Goal: Task Accomplishment & Management: Manage account settings

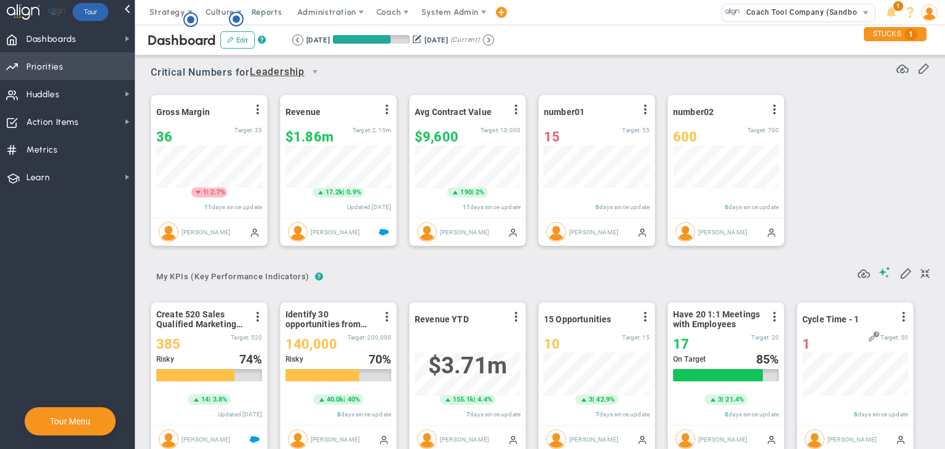
click at [115, 67] on span "Priorities OKR Tree Priorities OKRs" at bounding box center [67, 66] width 135 height 28
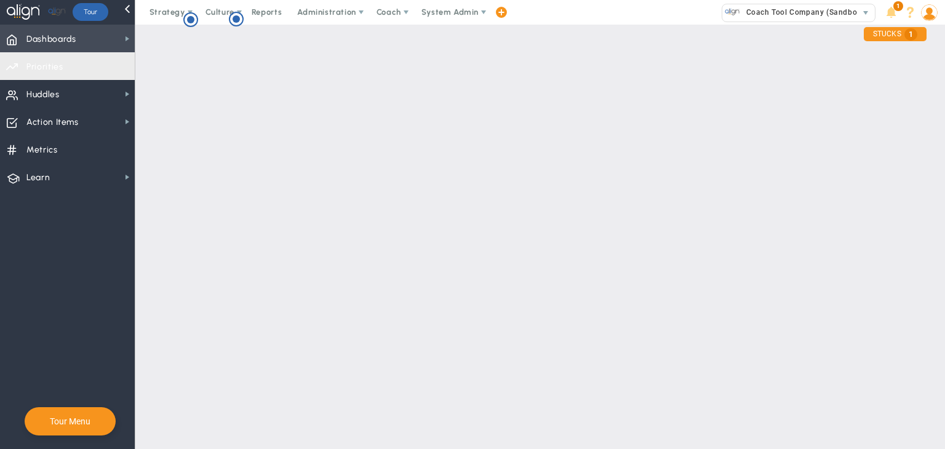
checkbox input "false"
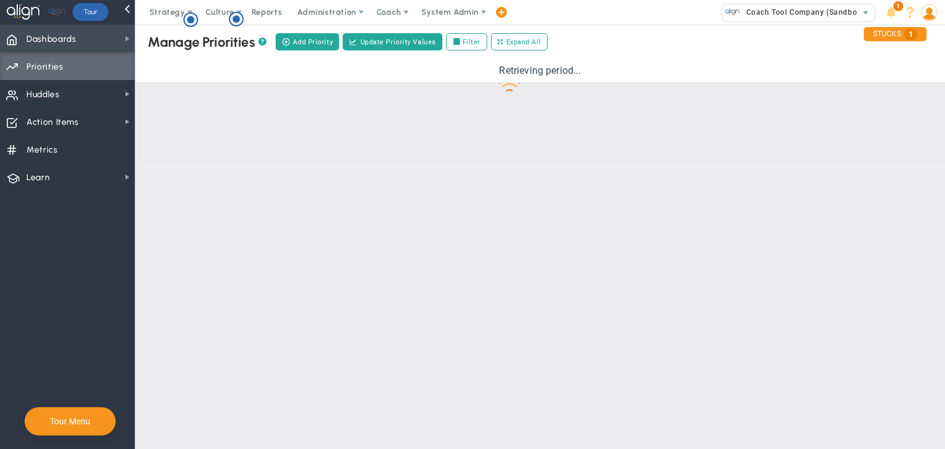
click at [109, 50] on span "Dashboards Dashboards" at bounding box center [67, 39] width 135 height 28
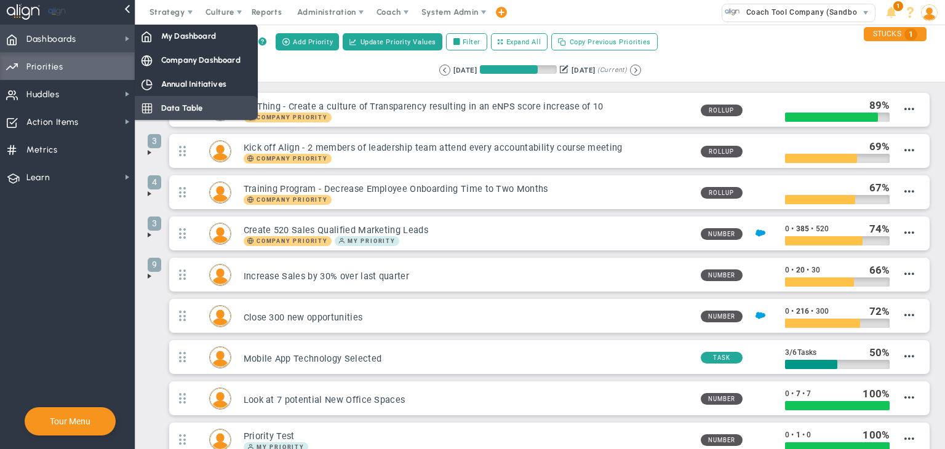
click at [167, 97] on div "Data Table" at bounding box center [196, 108] width 123 height 24
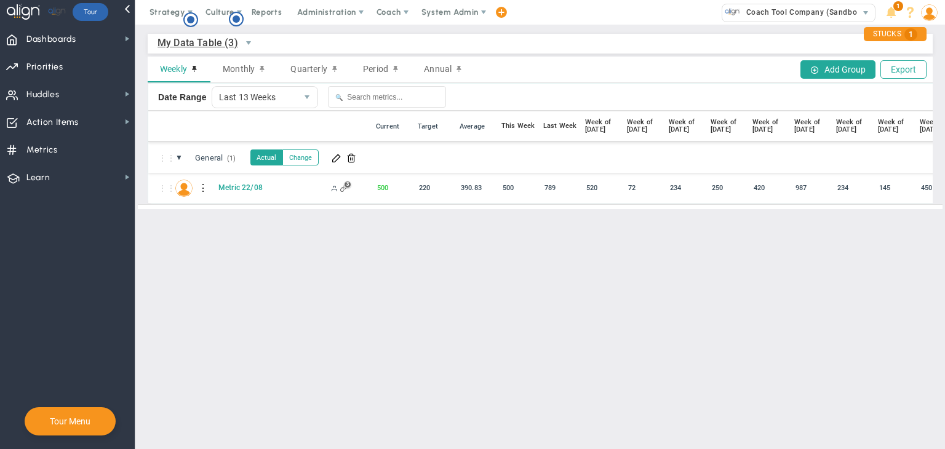
click at [208, 47] on span "My Data Table (3)" at bounding box center [197, 42] width 81 height 15
click at [213, 72] on li "+ Manage Data Tables" at bounding box center [225, 71] width 134 height 26
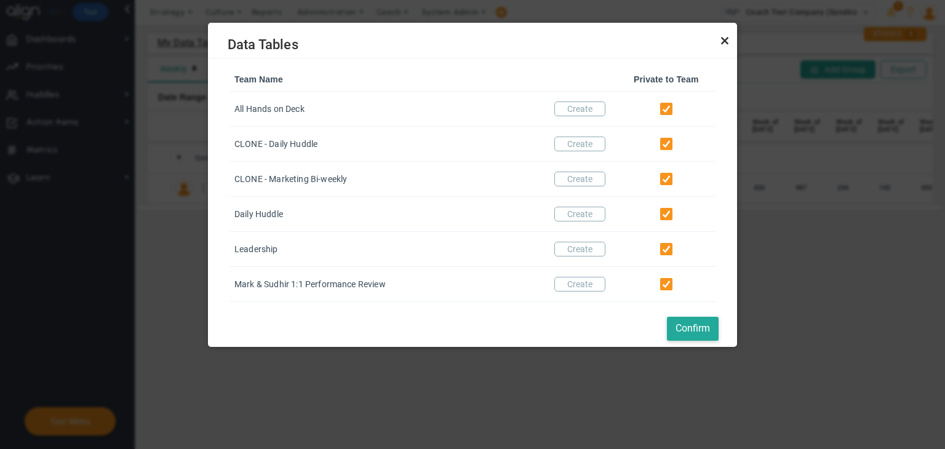
click at [662, 42] on link "Close" at bounding box center [724, 41] width 15 height 15
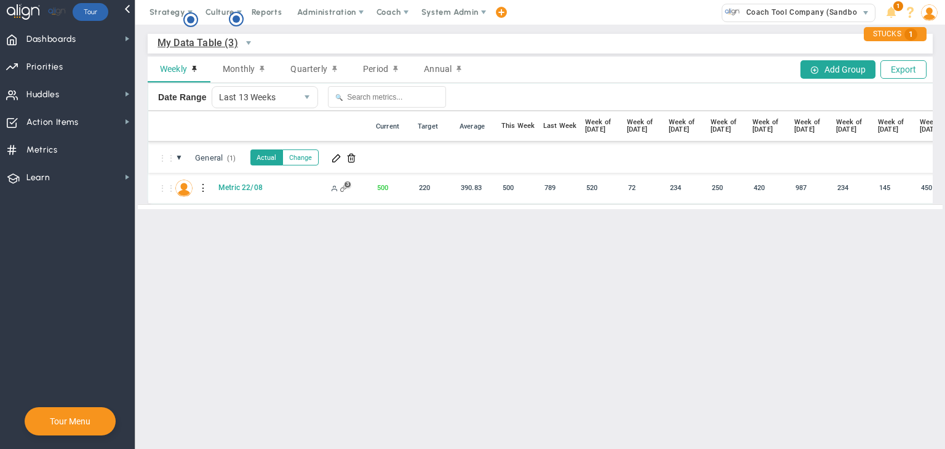
click at [204, 186] on div at bounding box center [203, 188] width 9 height 20
click at [237, 187] on div "Edit" at bounding box center [253, 191] width 85 height 25
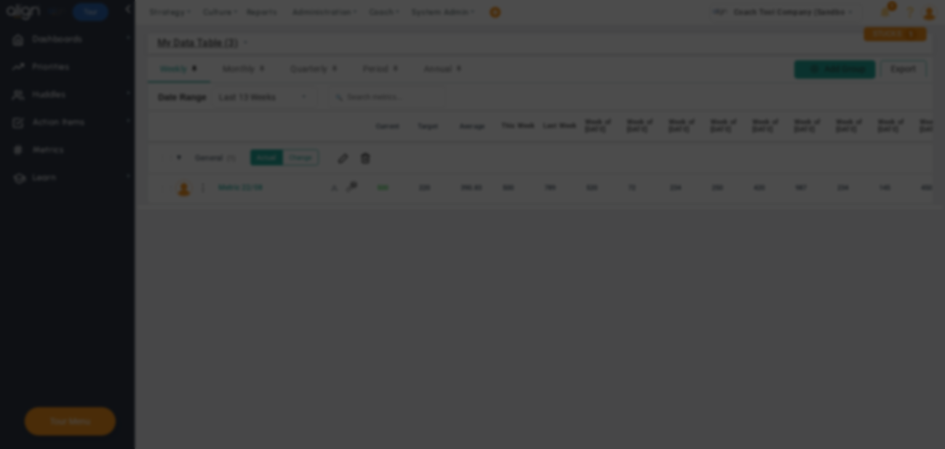
radio input "true"
checkbox input "false"
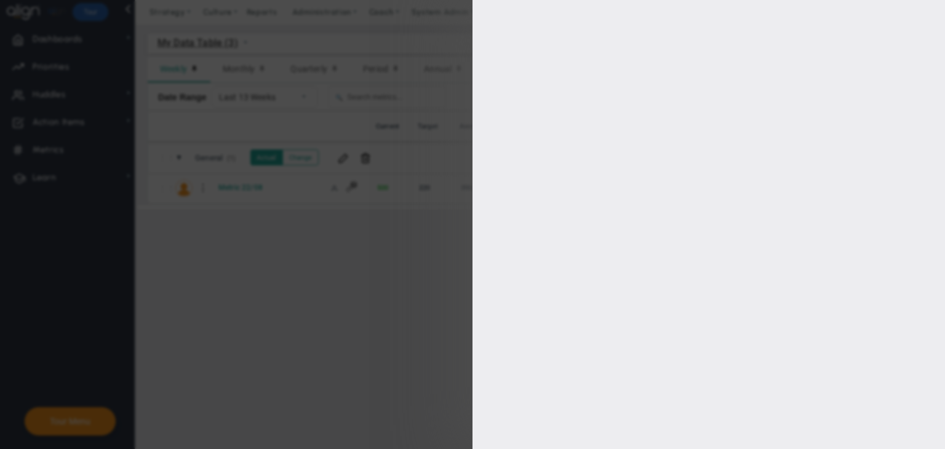
type input "1"
type input "220"
checkbox input "true"
type input "[PERSON_NAME]"
radio input "true"
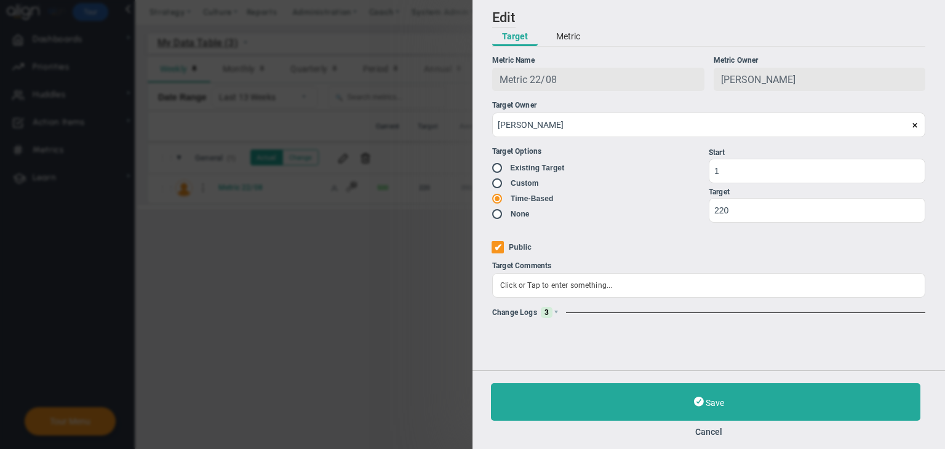
click at [574, 39] on button "Metric" at bounding box center [568, 37] width 44 height 18
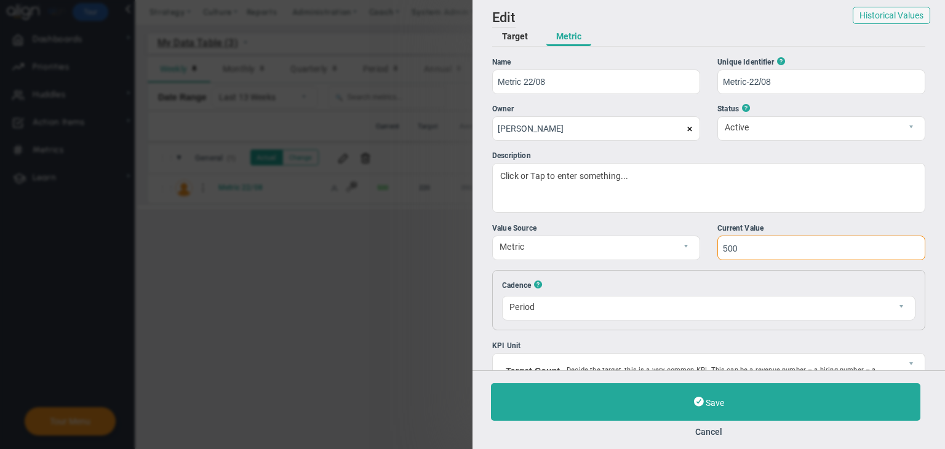
click at [662, 249] on input "500" at bounding box center [821, 248] width 208 height 25
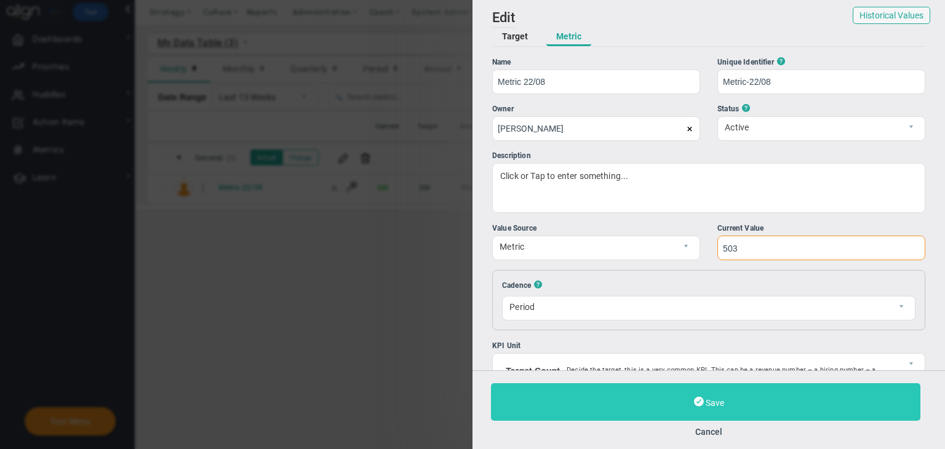
type input "503"
click at [662, 397] on button "Save" at bounding box center [705, 402] width 429 height 38
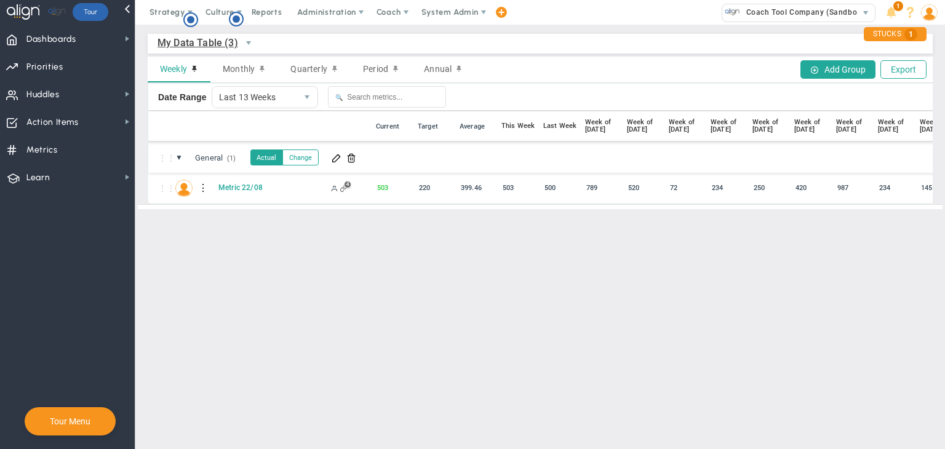
click at [202, 191] on div at bounding box center [203, 188] width 9 height 20
click at [252, 192] on div "Edit" at bounding box center [253, 191] width 85 height 25
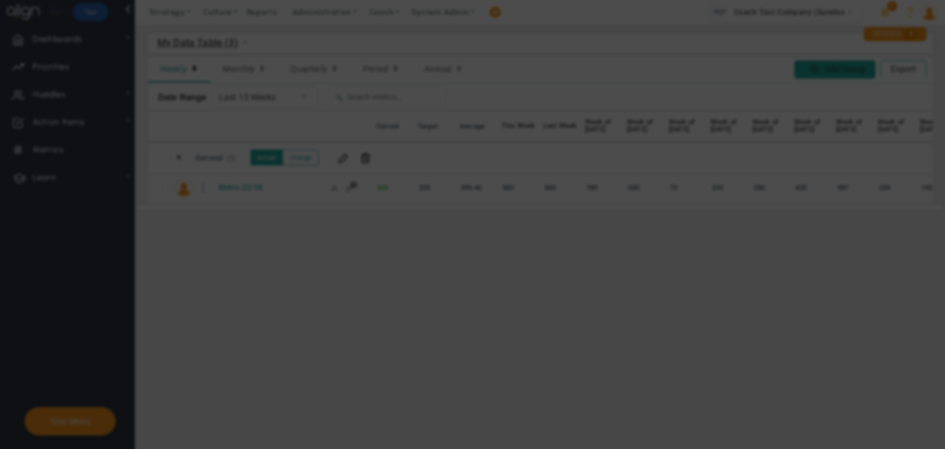
radio input "true"
checkbox input "false"
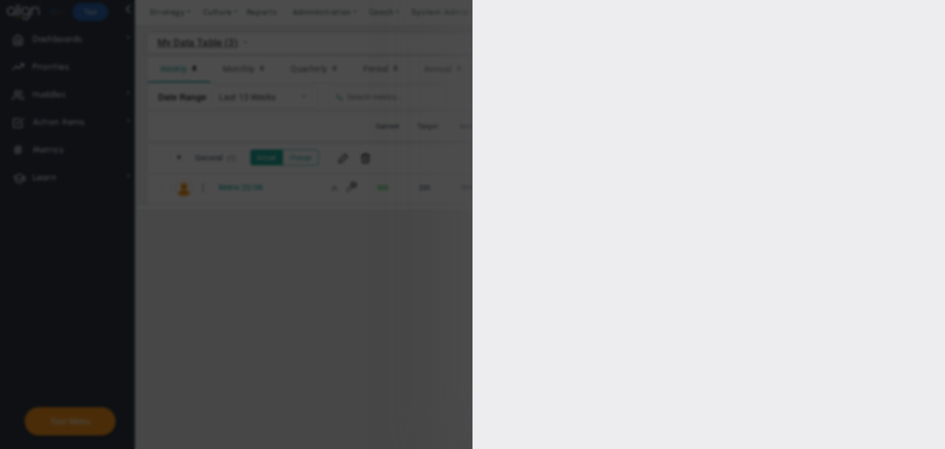
type input "1"
type input "220"
checkbox input "true"
type input "[PERSON_NAME]"
radio input "true"
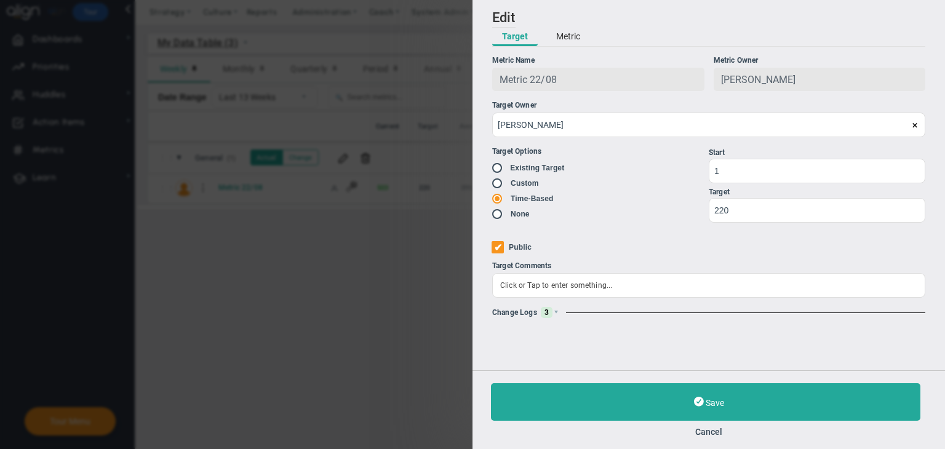
click at [550, 312] on span "3" at bounding box center [547, 312] width 12 height 11
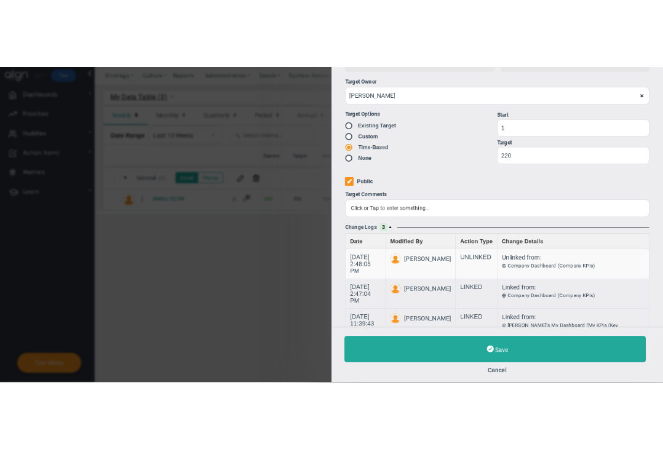
scroll to position [111, 0]
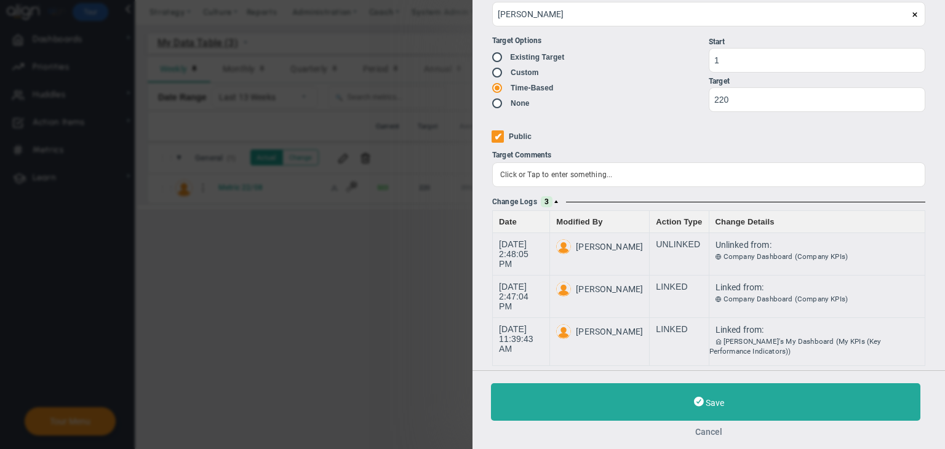
click at [662, 431] on button "Cancel" at bounding box center [708, 432] width 435 height 10
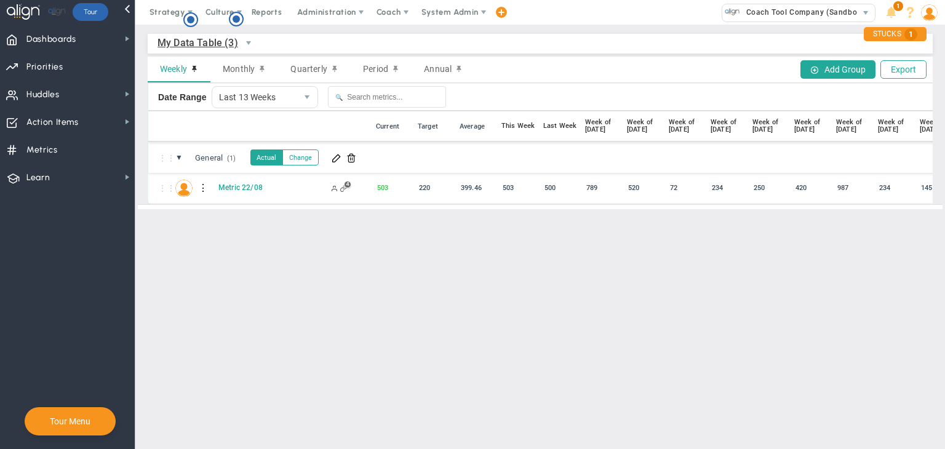
click at [197, 36] on span "My Data Table (3)" at bounding box center [197, 42] width 81 height 15
click at [224, 301] on main "My Data Table (3) My Data Table → My Data Table Weekly Monthly Quarterly Period…" at bounding box center [539, 237] width 809 height 424
click at [71, 35] on span "Dashboards" at bounding box center [51, 39] width 50 height 26
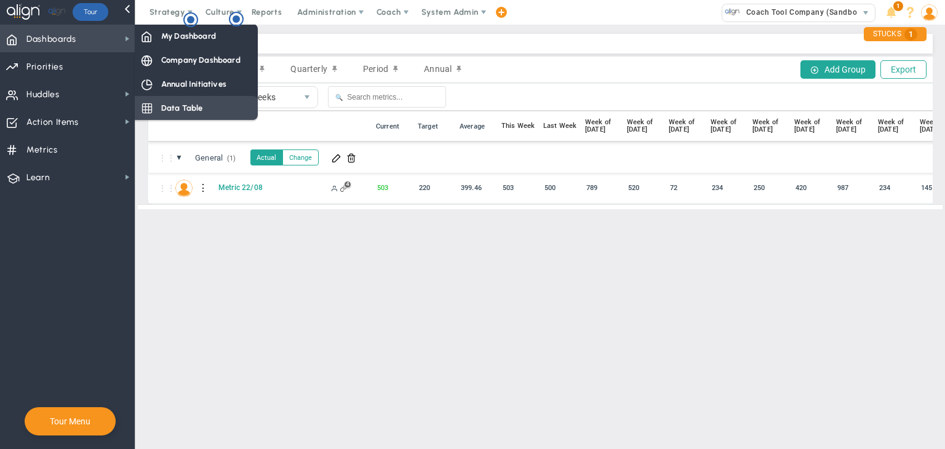
click at [192, 109] on span "Data Table" at bounding box center [182, 108] width 42 height 12
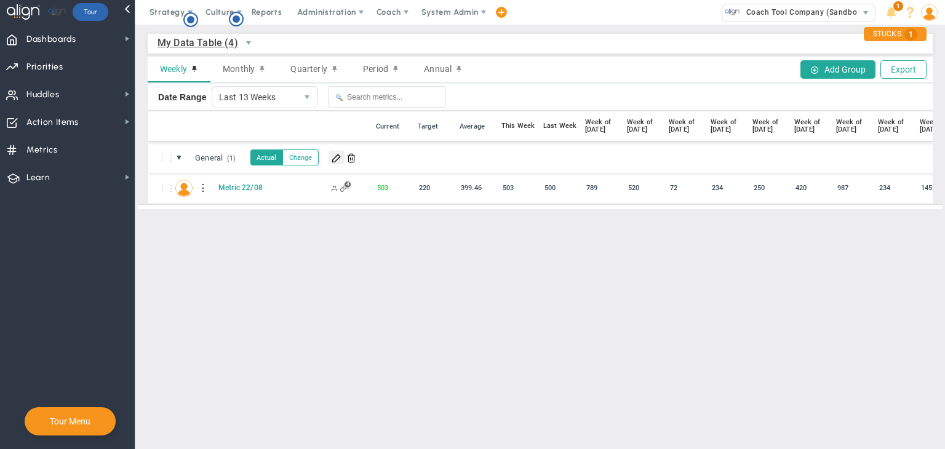
click at [338, 159] on span at bounding box center [336, 158] width 10 height 10
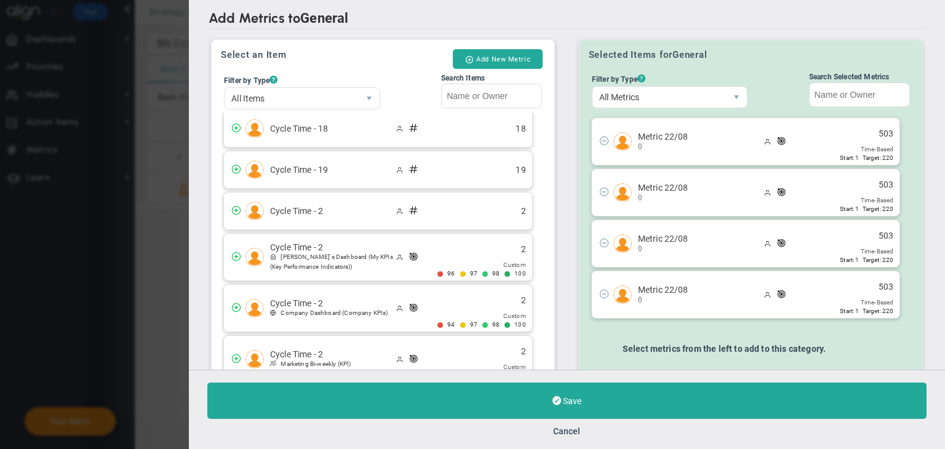
scroll to position [923, 0]
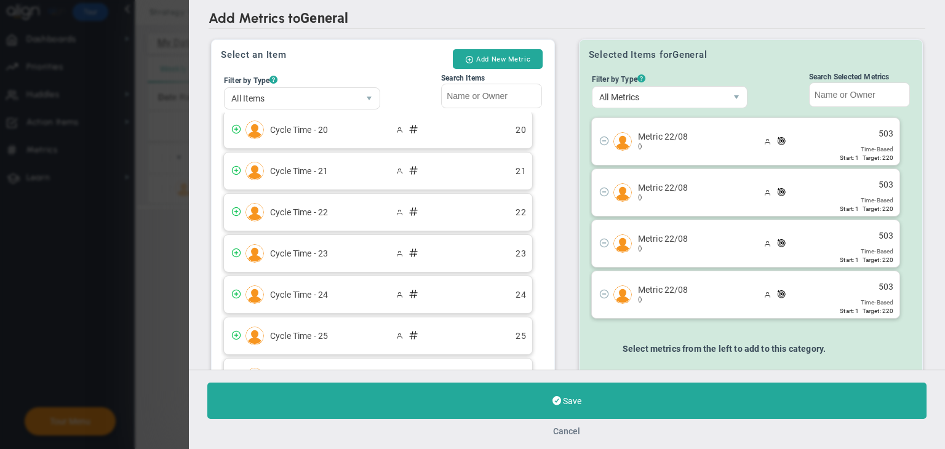
click at [576, 432] on button "Cancel" at bounding box center [567, 431] width 27 height 10
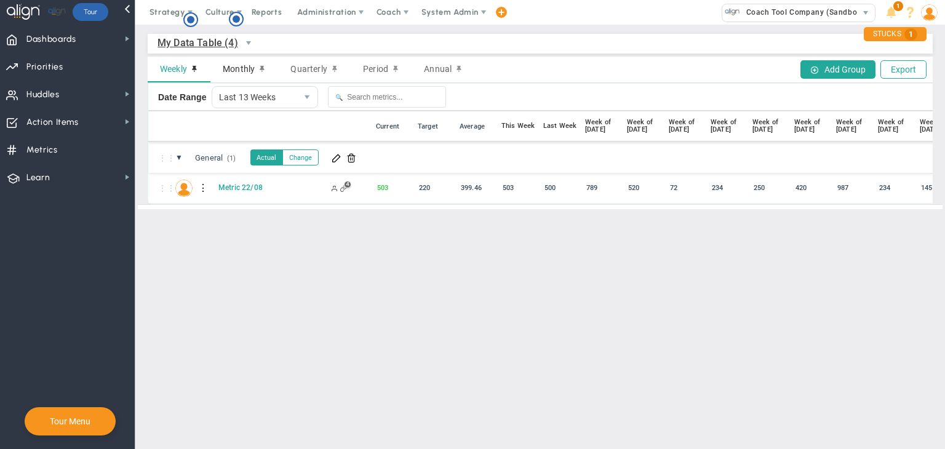
click at [239, 72] on span "Monthly" at bounding box center [239, 69] width 32 height 10
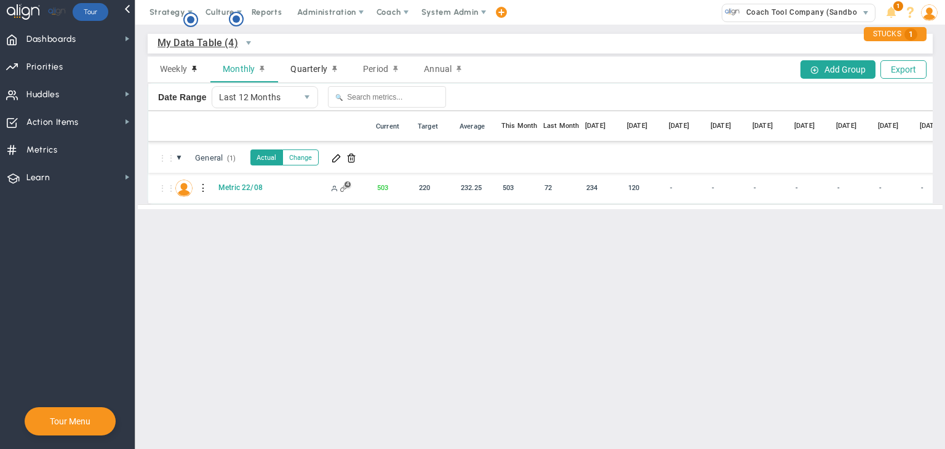
click at [296, 65] on span "Quarterly" at bounding box center [308, 69] width 36 height 10
click at [381, 64] on span "Period" at bounding box center [375, 69] width 25 height 10
click at [443, 69] on span "Annual" at bounding box center [438, 69] width 28 height 10
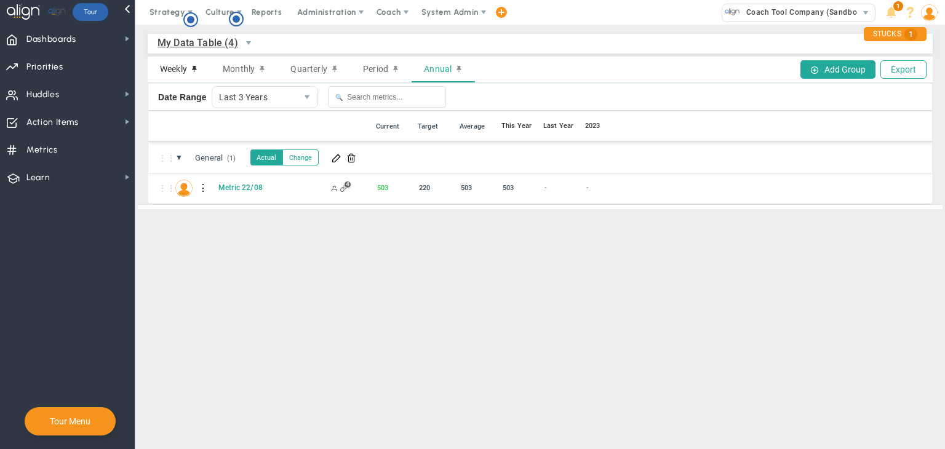
click at [173, 68] on span "Weekly" at bounding box center [173, 69] width 27 height 10
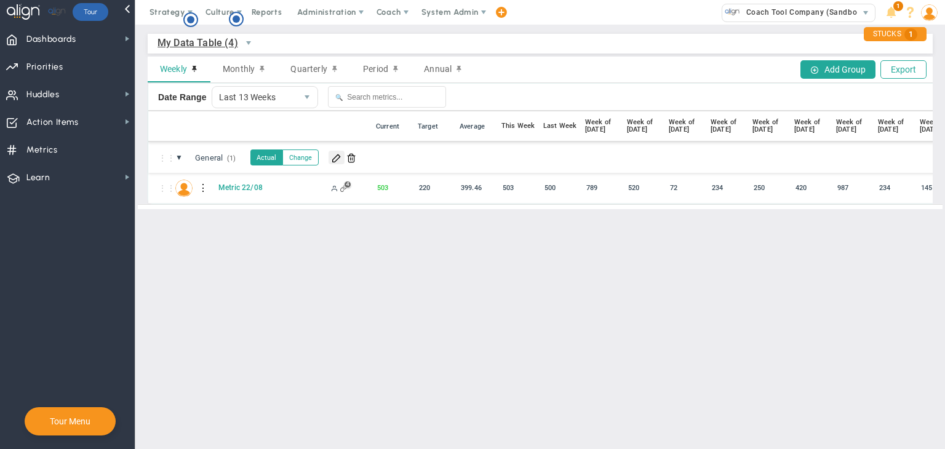
click at [333, 162] on span at bounding box center [336, 158] width 10 height 10
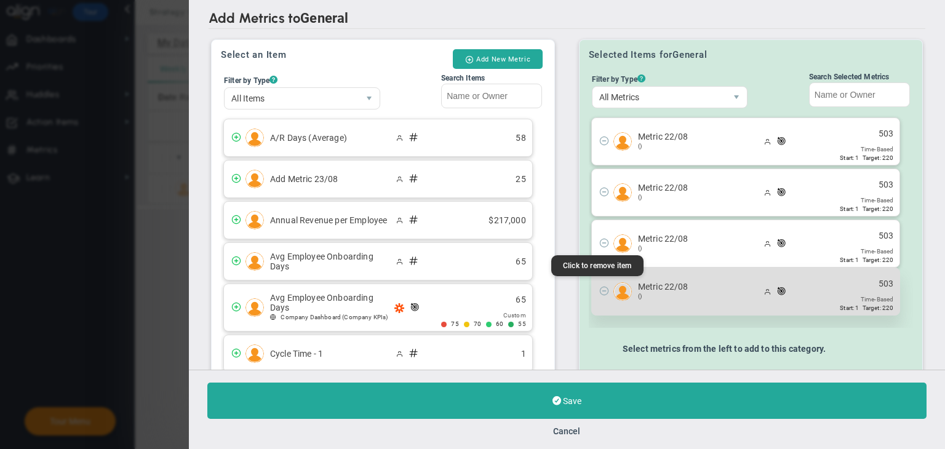
click at [599, 291] on span at bounding box center [604, 290] width 10 height 10
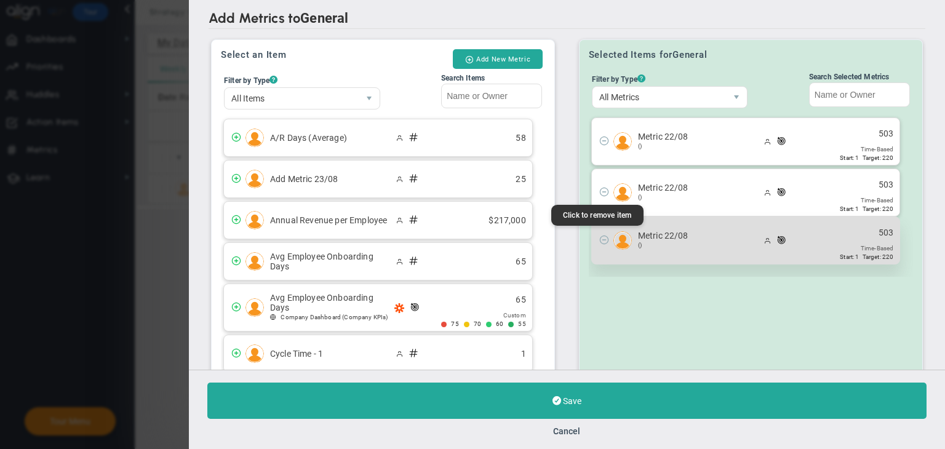
click at [600, 242] on span at bounding box center [604, 239] width 10 height 10
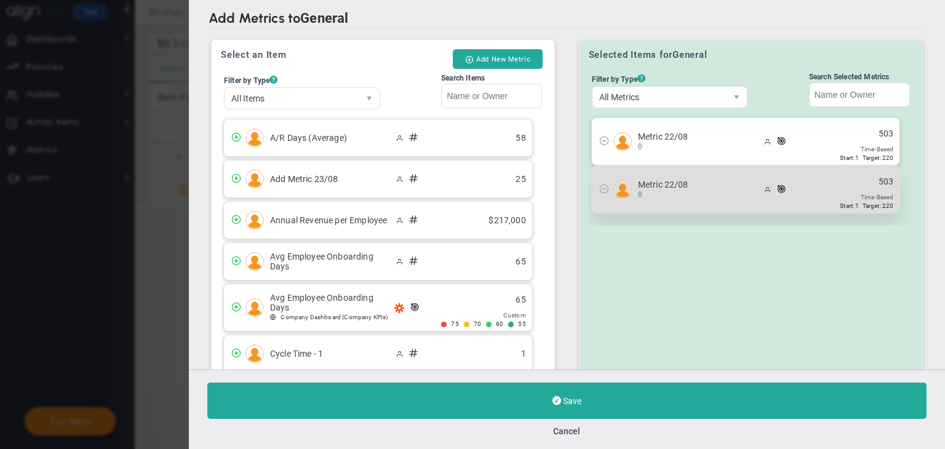
click at [600, 192] on span at bounding box center [603, 190] width 22 height 14
click at [599, 188] on span at bounding box center [604, 188] width 10 height 10
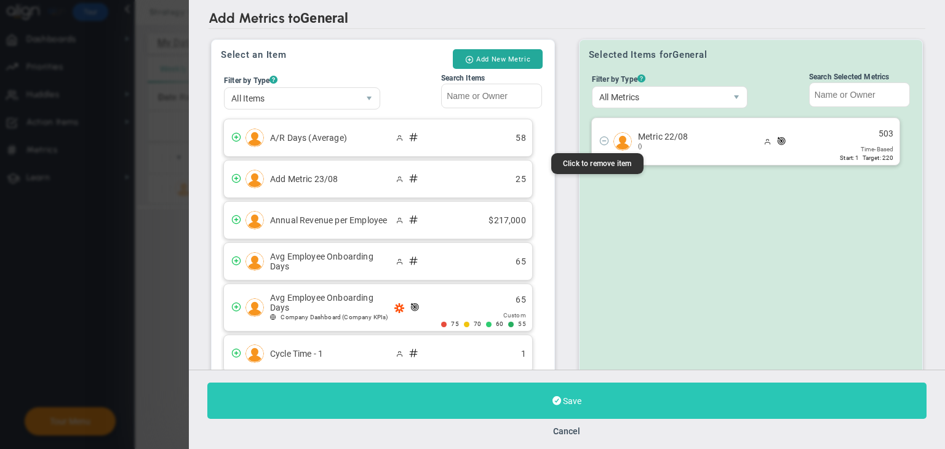
click at [662, 401] on button "Save" at bounding box center [566, 401] width 719 height 36
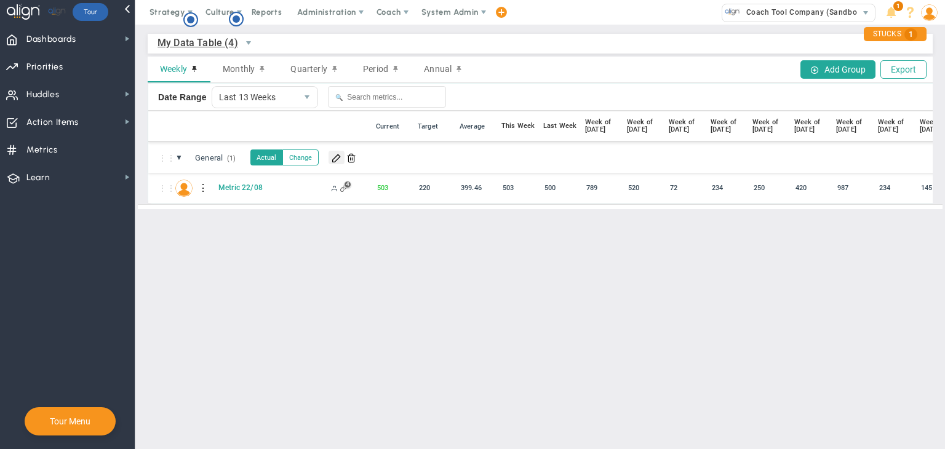
click at [339, 154] on span at bounding box center [336, 158] width 10 height 10
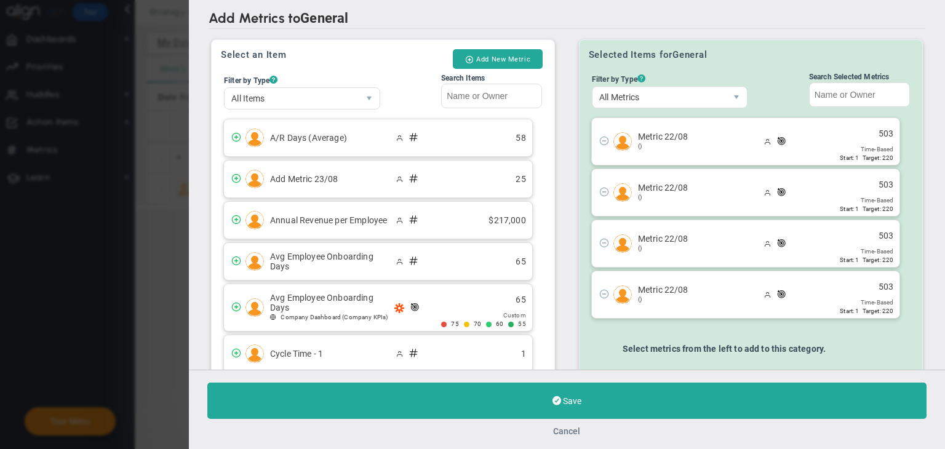
click at [571, 429] on button "Cancel" at bounding box center [567, 431] width 27 height 10
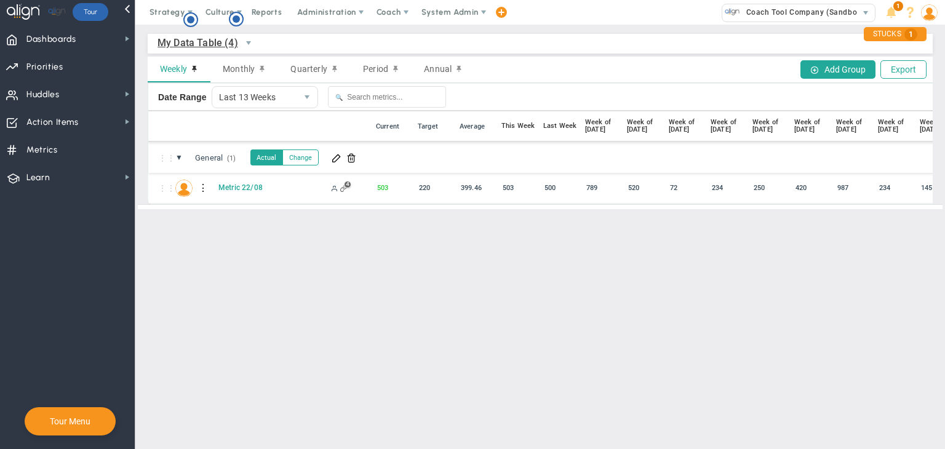
click at [209, 42] on span "My Data Table (4)" at bounding box center [197, 42] width 81 height 15
click at [421, 260] on main "My Data Table (4) My Data Table → My Data Table Weekly Monthly Quarterly Period…" at bounding box center [539, 237] width 809 height 424
click at [115, 42] on span "Dashboards Dashboards" at bounding box center [67, 39] width 135 height 28
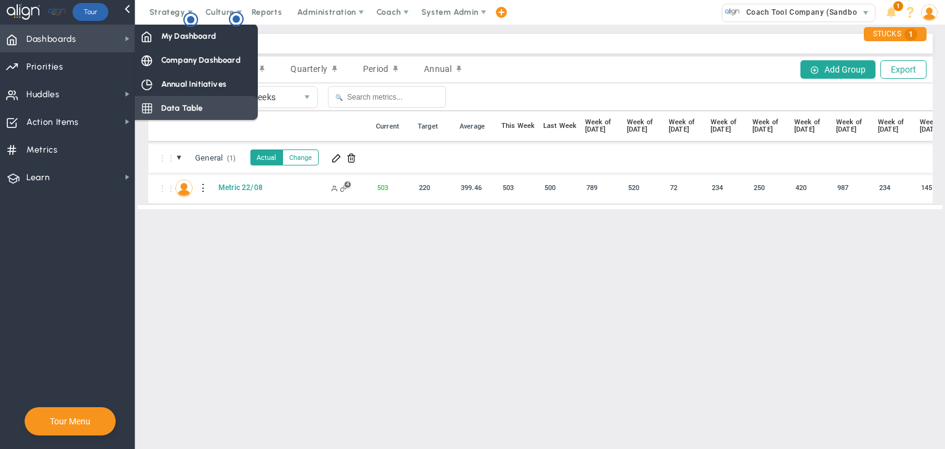
click at [171, 101] on div "Data Table" at bounding box center [196, 108] width 123 height 24
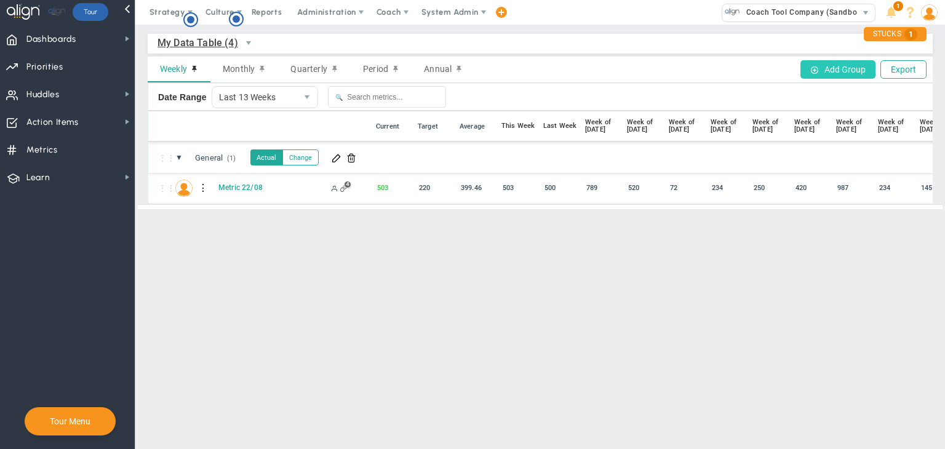
click at [662, 72] on button "Add Group" at bounding box center [837, 69] width 75 height 18
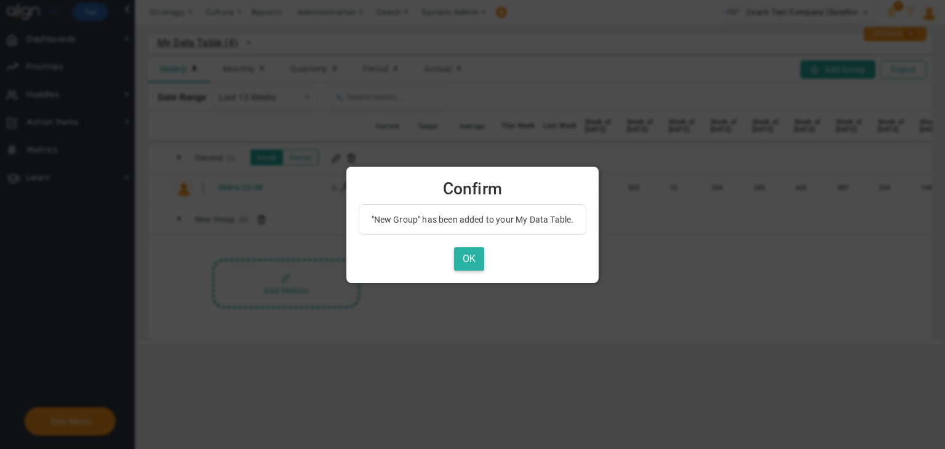
click at [470, 256] on button "OK" at bounding box center [469, 259] width 30 height 24
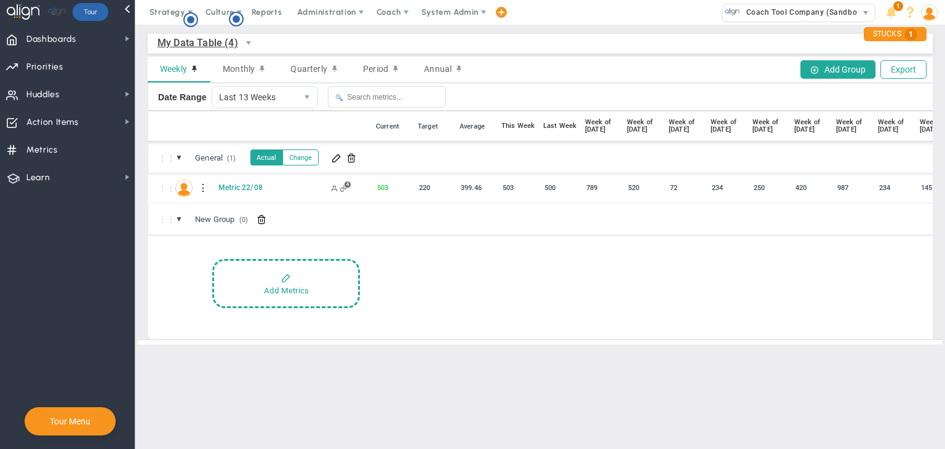
click at [351, 159] on span at bounding box center [351, 158] width 10 height 10
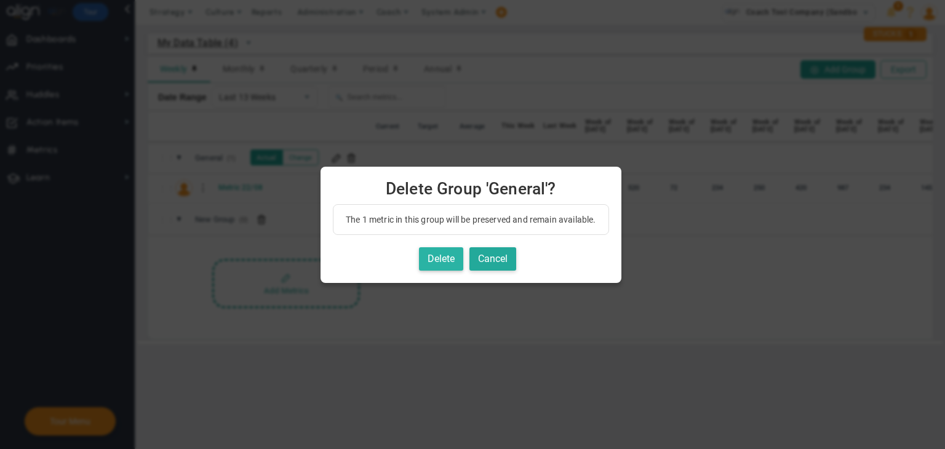
click at [435, 258] on button "Delete" at bounding box center [441, 259] width 44 height 24
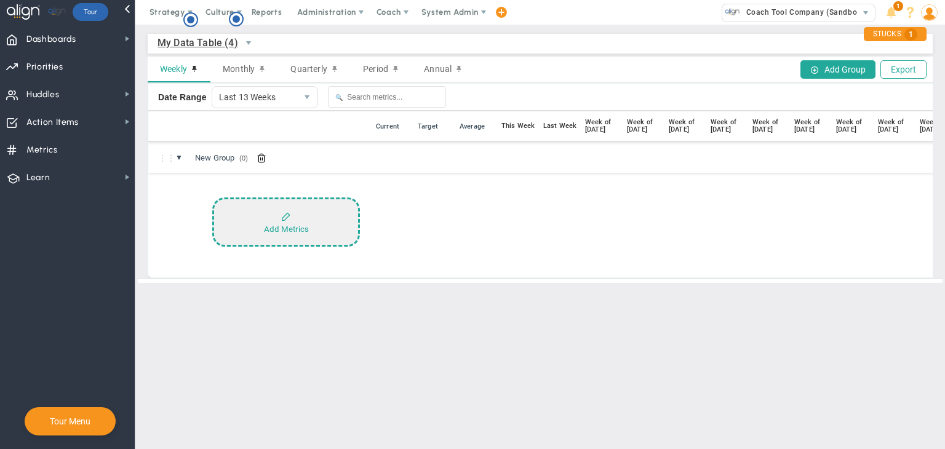
click at [315, 222] on button "Add Metrics" at bounding box center [286, 221] width 148 height 49
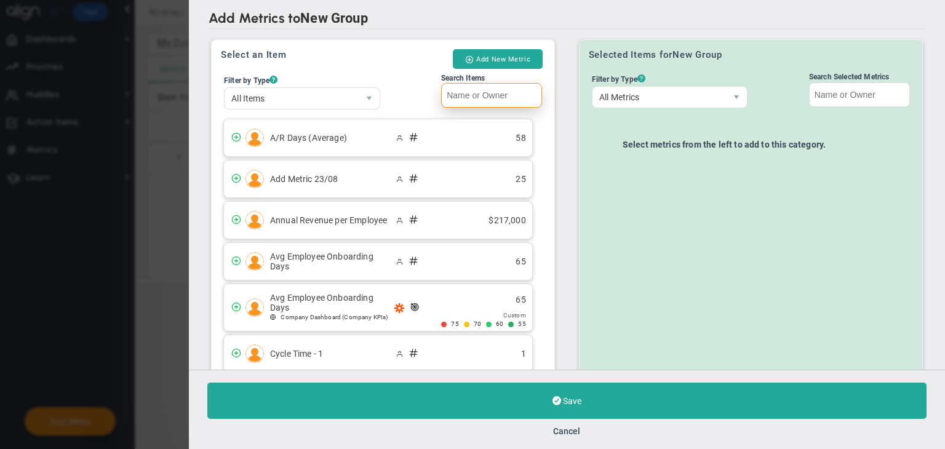
click at [477, 94] on input "Search Items" at bounding box center [491, 95] width 101 height 25
click at [490, 62] on button "Add New Metric" at bounding box center [498, 59] width 90 height 20
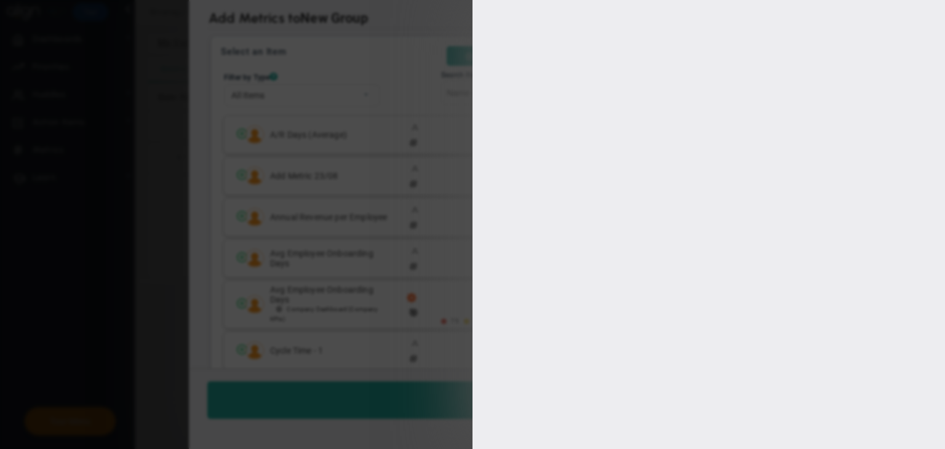
type input "[PERSON_NAME]"
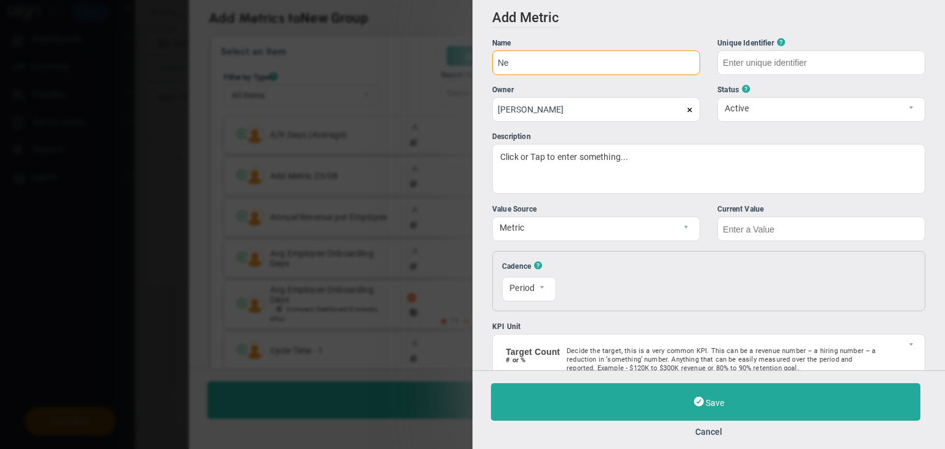
type input "N"
drag, startPoint x: 614, startPoint y: 62, endPoint x: 474, endPoint y: 65, distance: 140.2
click at [474, 65] on div "Add Edit Metric Historical Values Target Metric Name Data Table Testing Unique …" at bounding box center [708, 185] width 472 height 370
type input "Data Table Testing"
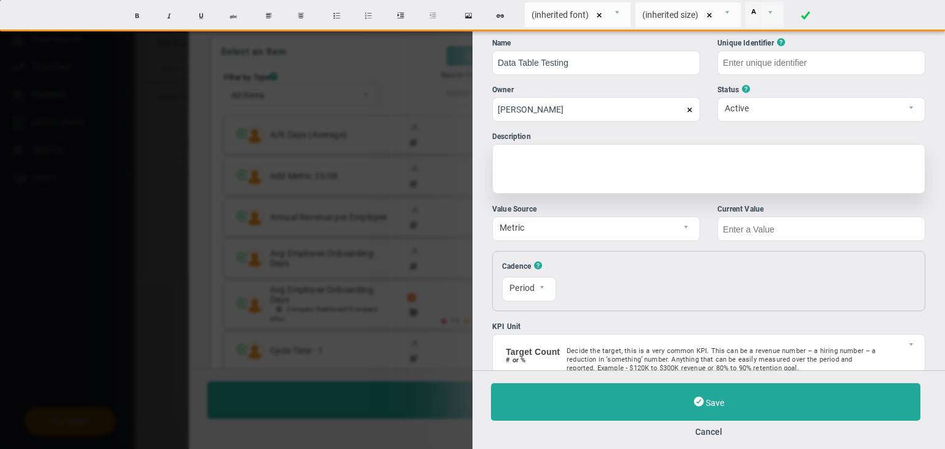
click at [568, 159] on div at bounding box center [708, 169] width 433 height 50
type input "Data-Table-Testing"
paste div
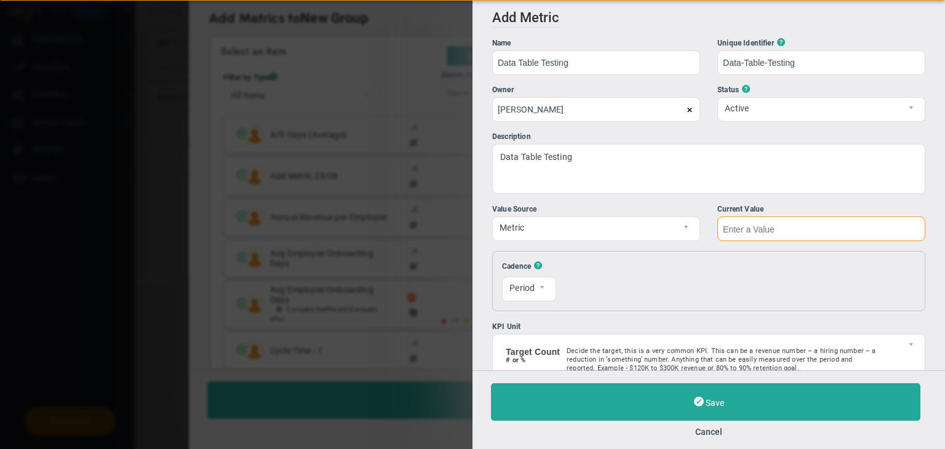
click at [662, 229] on input "text" at bounding box center [821, 228] width 208 height 25
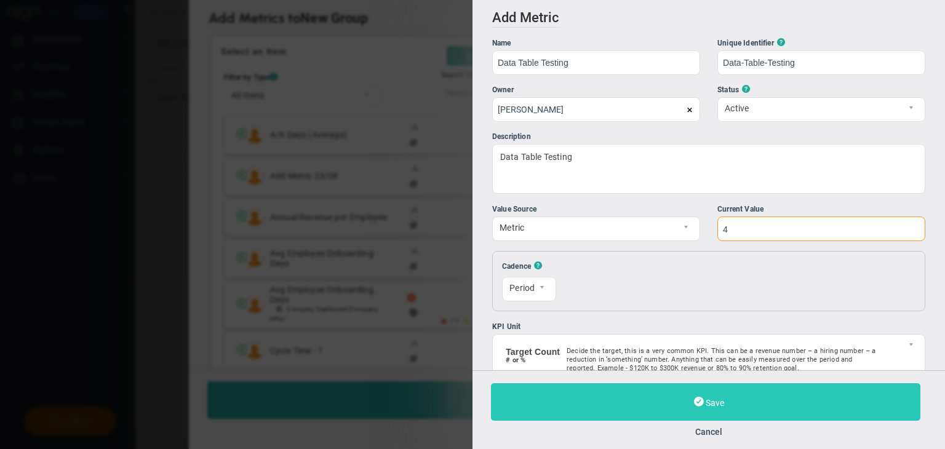
type input "4"
click at [662, 391] on button "Save" at bounding box center [705, 402] width 429 height 38
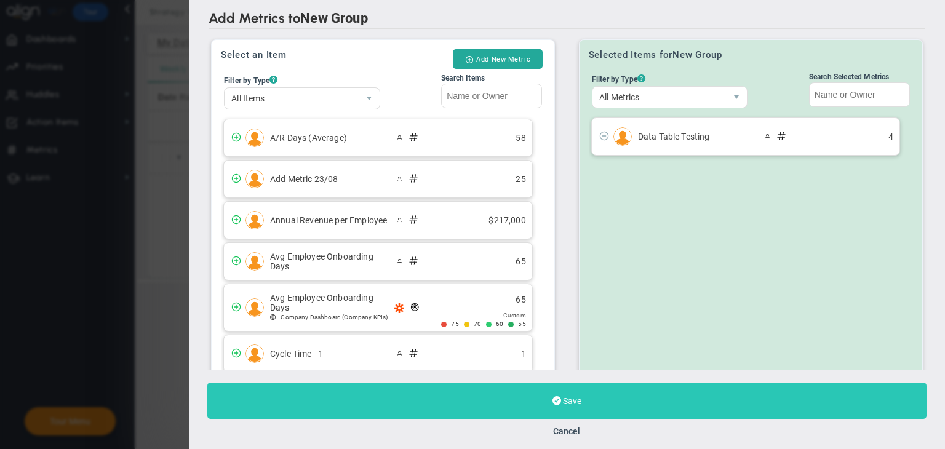
click at [662, 402] on button "Save" at bounding box center [566, 401] width 719 height 36
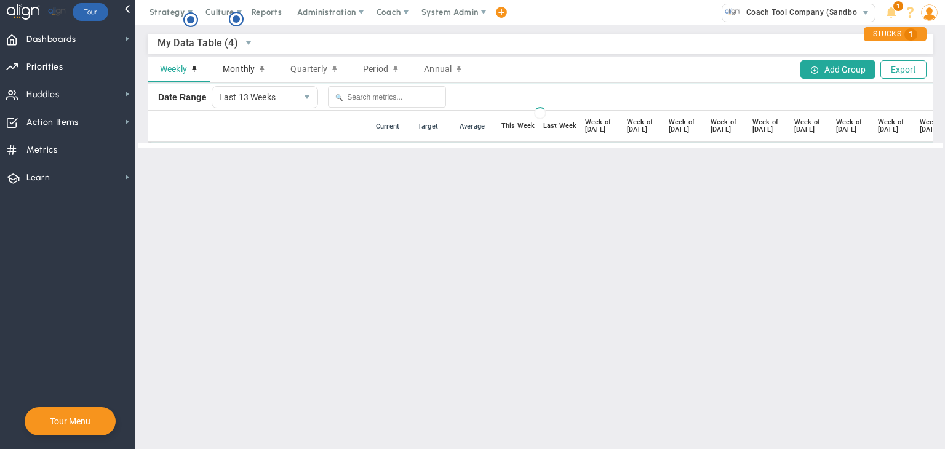
click at [240, 74] on span "Monthly" at bounding box center [239, 69] width 32 height 10
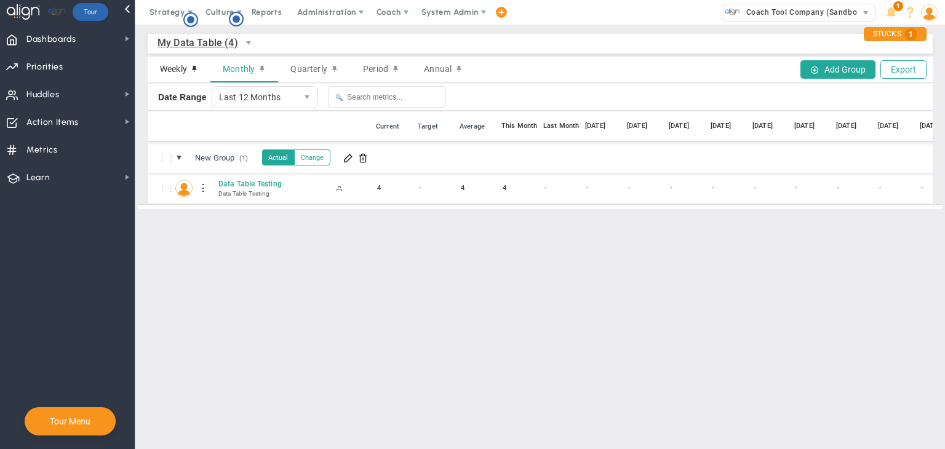
click at [173, 67] on span "Weekly" at bounding box center [173, 69] width 27 height 10
click at [349, 158] on span at bounding box center [348, 158] width 10 height 10
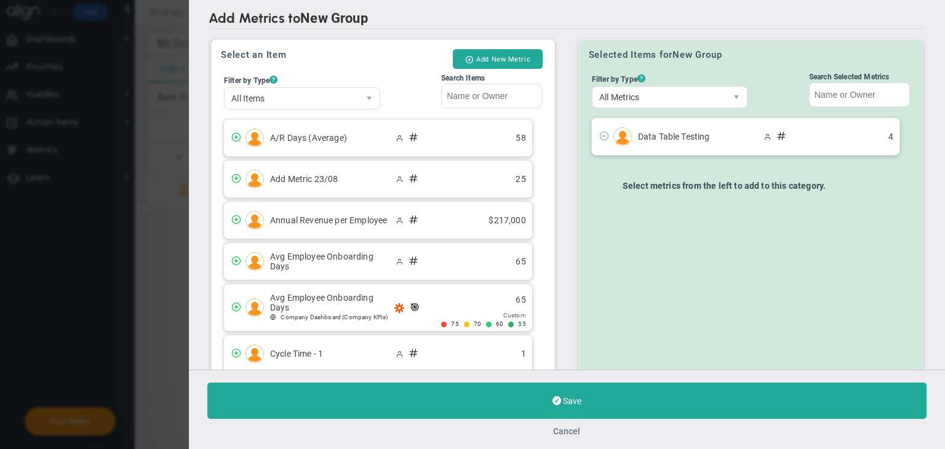
click at [564, 429] on button "Cancel" at bounding box center [567, 431] width 27 height 10
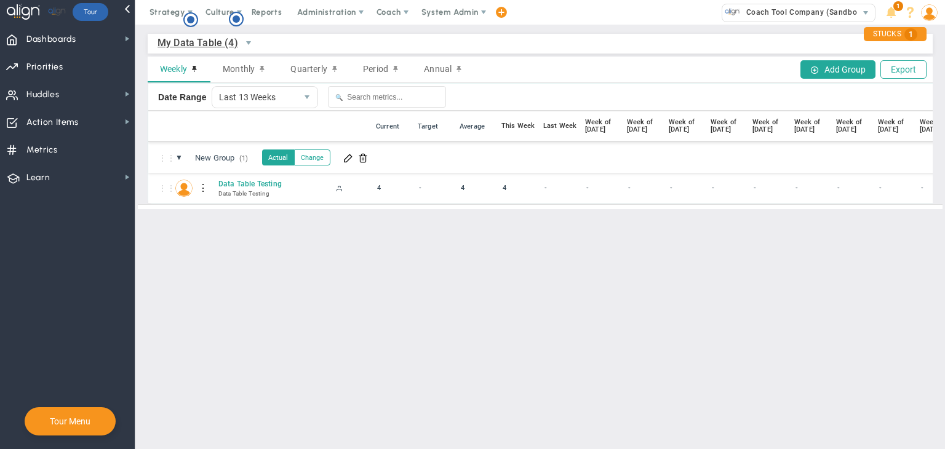
click at [319, 271] on main "My Data Table (4) My Data Table → My Data Table Weekly Monthly Quarterly Period…" at bounding box center [539, 237] width 809 height 424
click at [241, 69] on span "Monthly" at bounding box center [239, 69] width 32 height 10
click at [295, 68] on span "Quarterly" at bounding box center [308, 69] width 36 height 10
click at [368, 70] on span "Period" at bounding box center [375, 69] width 25 height 10
click at [438, 71] on span "Annual" at bounding box center [438, 69] width 28 height 10
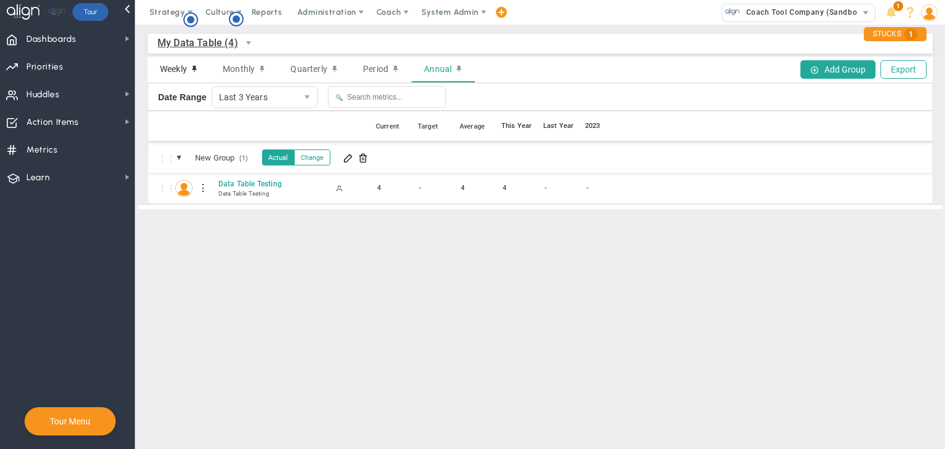
click at [170, 71] on span "Weekly" at bounding box center [173, 69] width 27 height 10
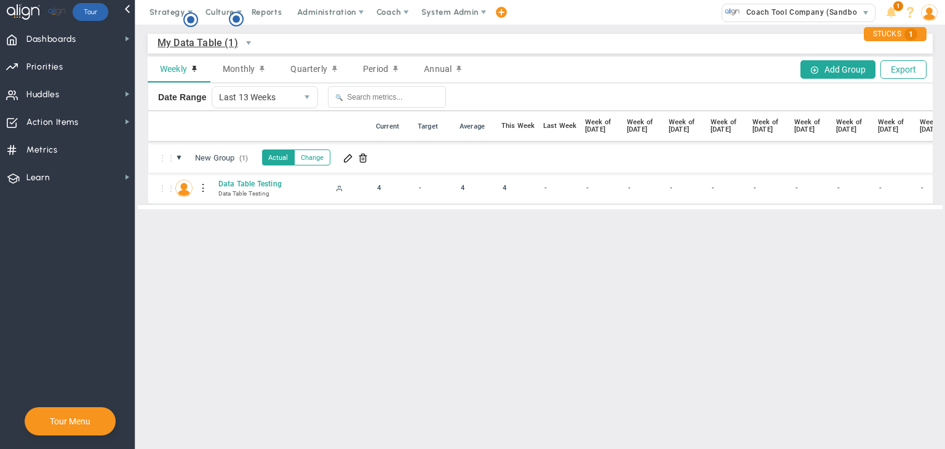
click at [200, 188] on div at bounding box center [203, 188] width 9 height 20
click at [232, 189] on div "Edit" at bounding box center [253, 191] width 85 height 25
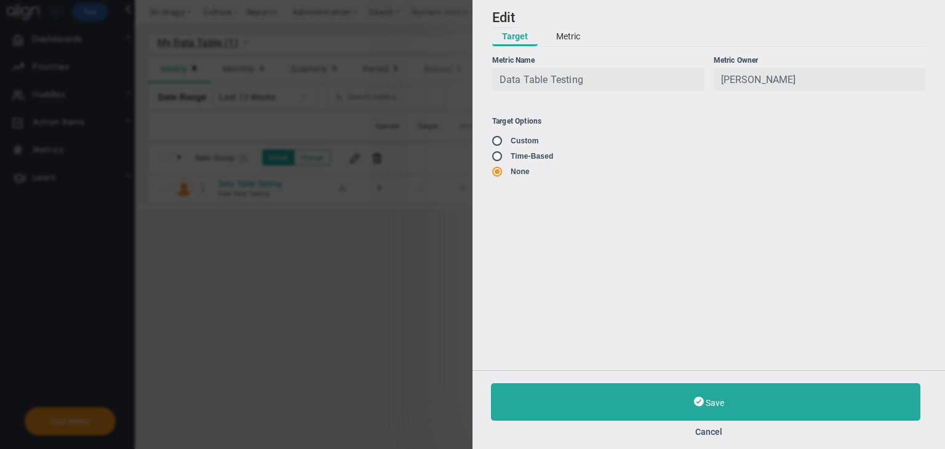
click at [563, 39] on button "Metric" at bounding box center [568, 37] width 44 height 18
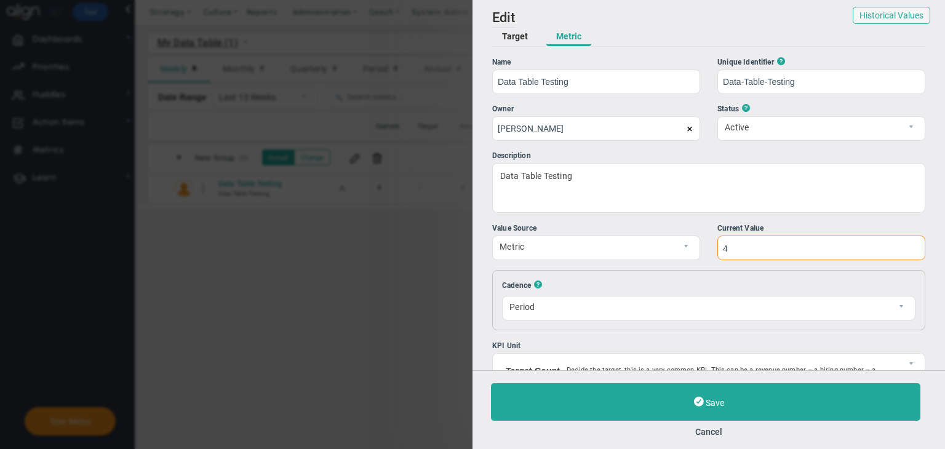
click at [753, 247] on input "4" at bounding box center [821, 248] width 208 height 25
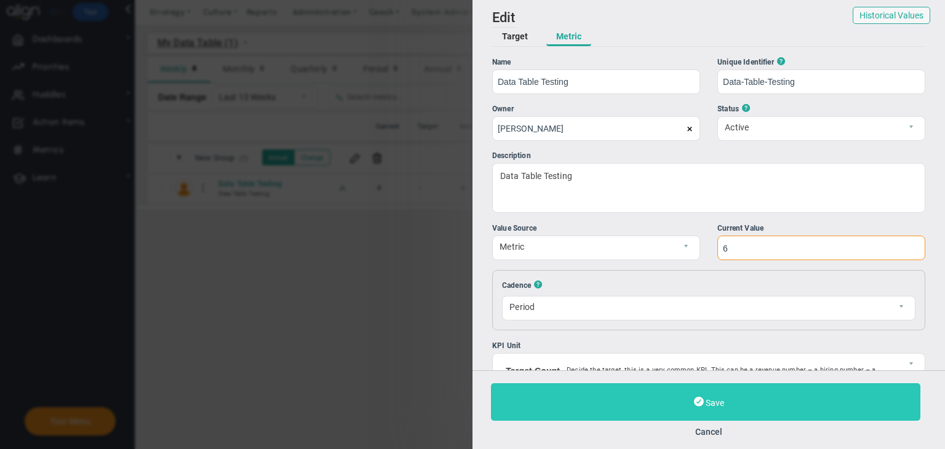
type input "6"
click at [781, 392] on button "Save" at bounding box center [705, 402] width 429 height 38
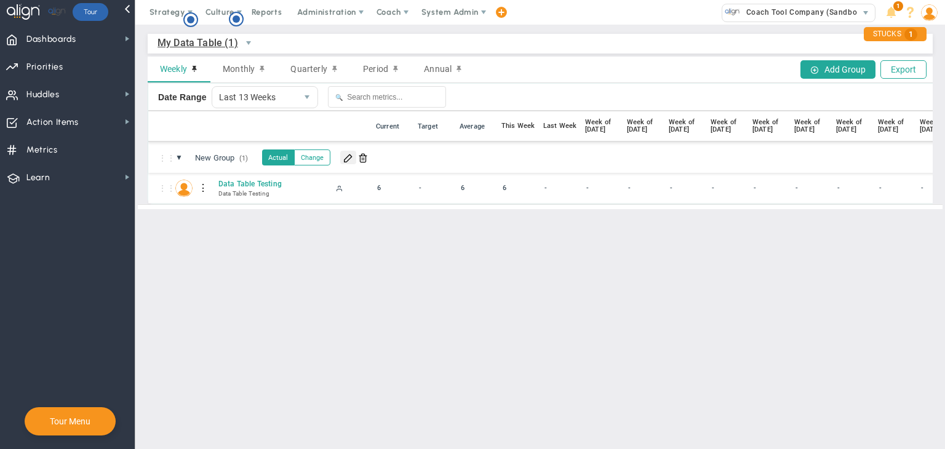
click at [346, 162] on span at bounding box center [348, 158] width 10 height 10
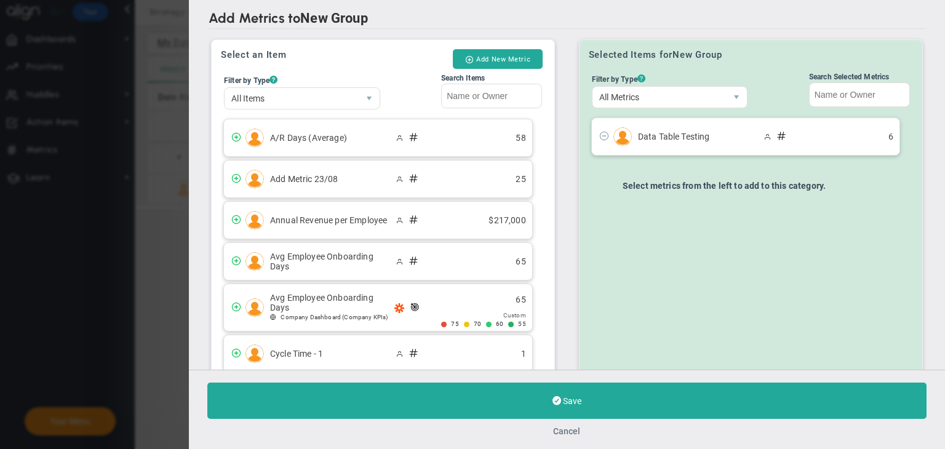
click at [558, 427] on button "Cancel" at bounding box center [567, 431] width 27 height 10
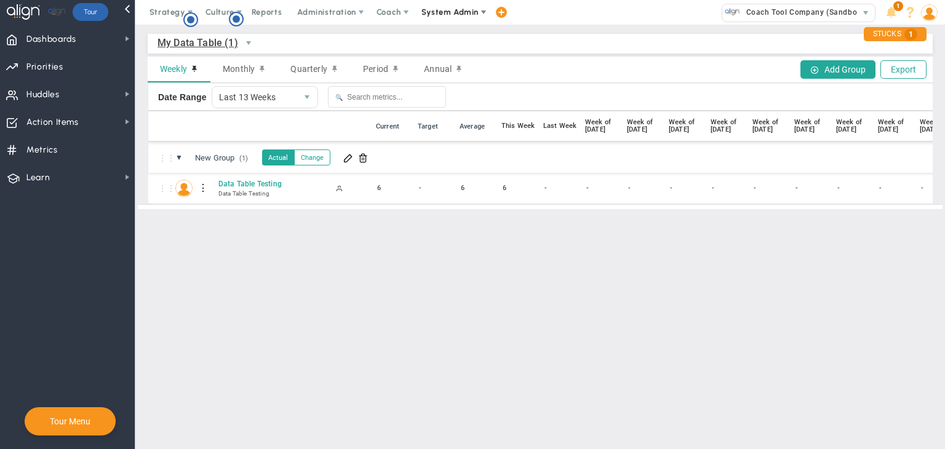
click at [475, 16] on span "System Admin" at bounding box center [449, 11] width 57 height 9
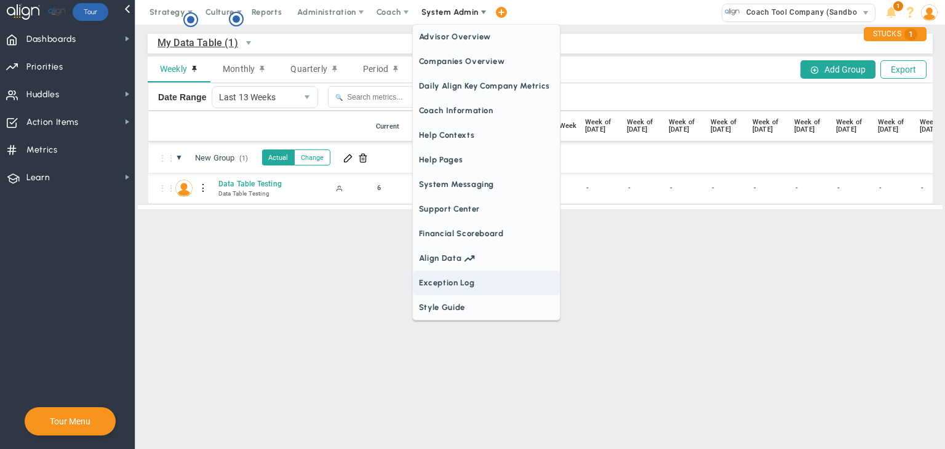
click at [456, 287] on span "Exception Log" at bounding box center [486, 283] width 147 height 25
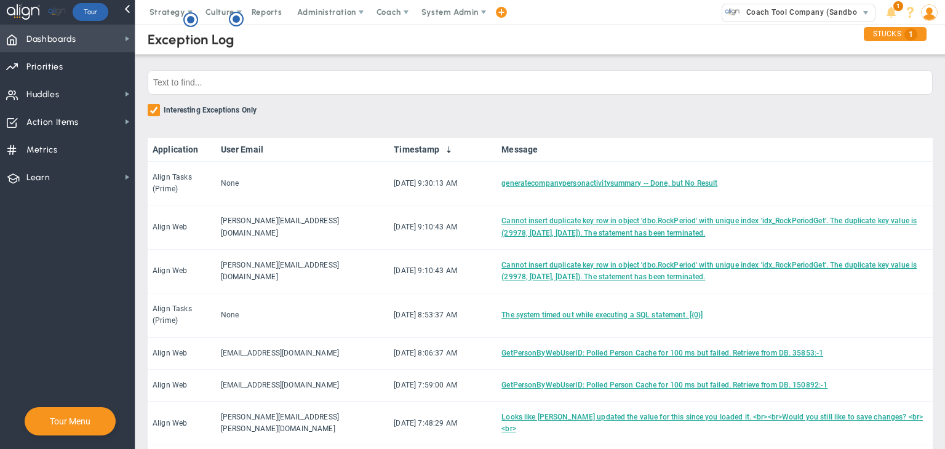
click at [104, 35] on span "Dashboards Dashboards" at bounding box center [67, 39] width 135 height 28
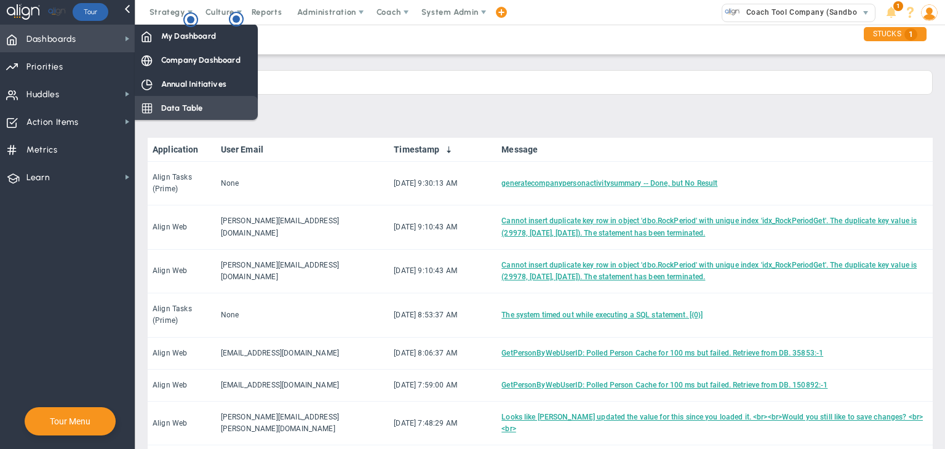
click at [192, 112] on span "Data Table" at bounding box center [182, 108] width 42 height 12
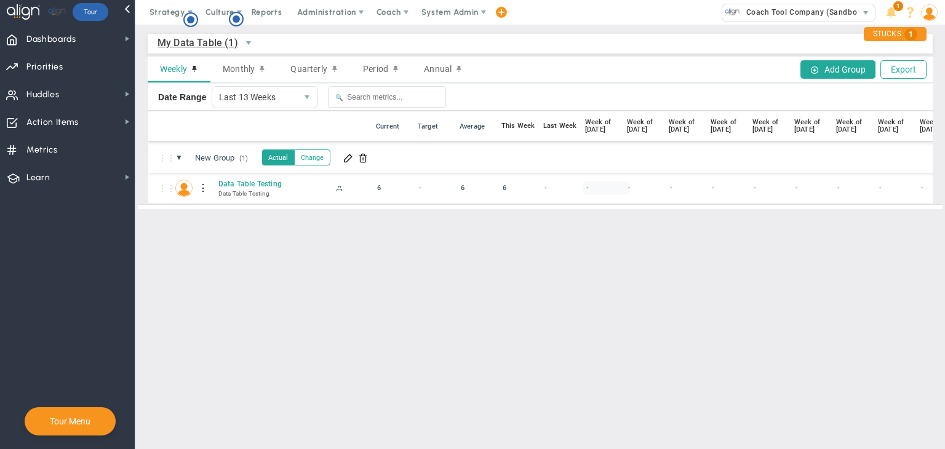
click at [600, 188] on div "-" at bounding box center [605, 188] width 46 height 14
type input "43"
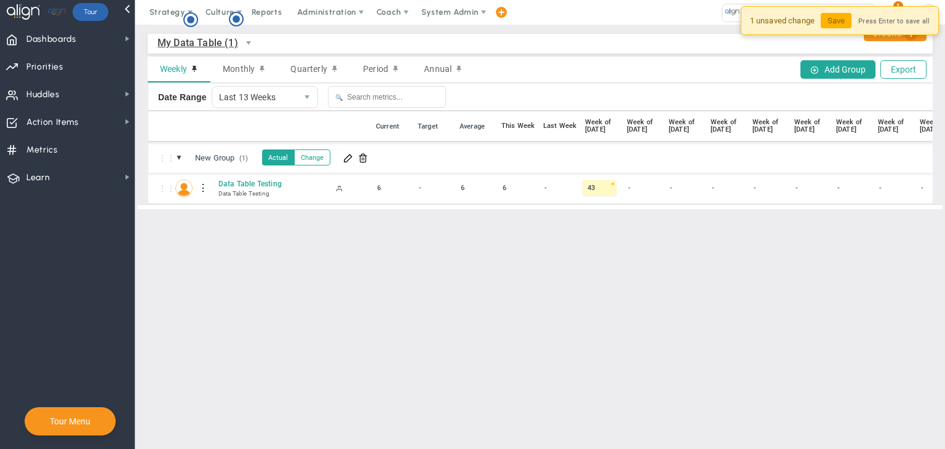
click at [836, 28] on button "Save" at bounding box center [835, 20] width 31 height 15
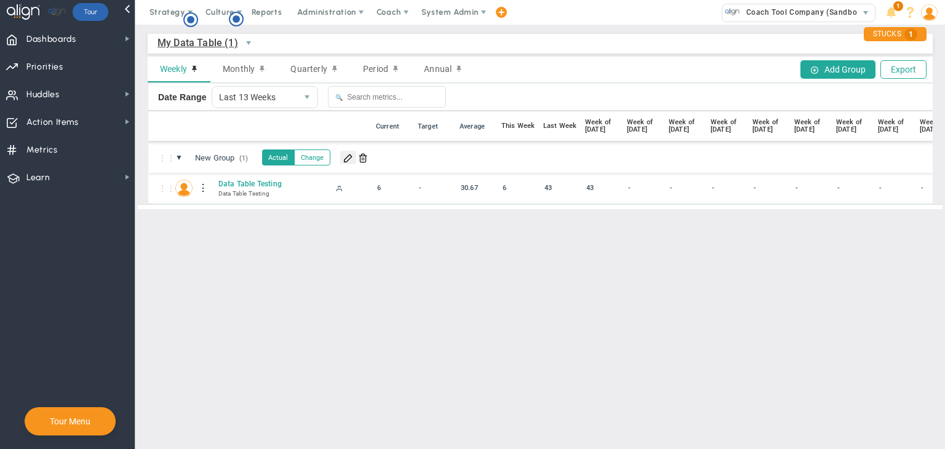
click at [352, 157] on span at bounding box center [348, 158] width 10 height 10
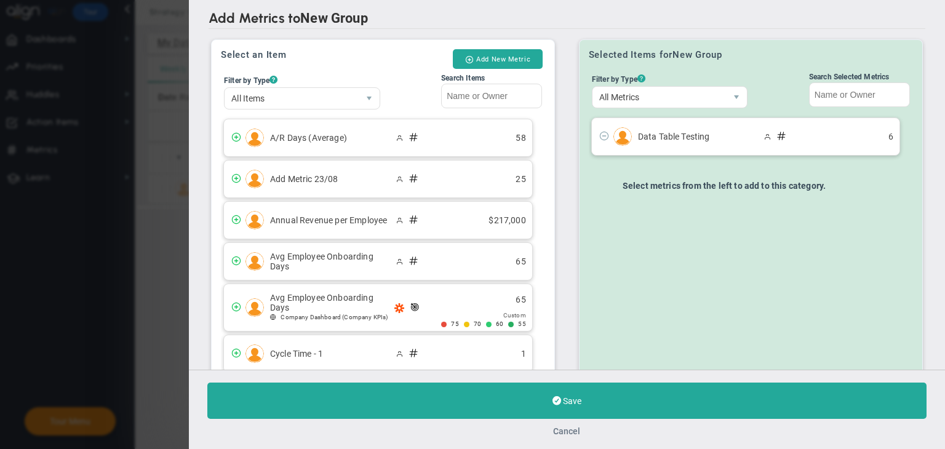
click at [574, 429] on button "Cancel" at bounding box center [567, 431] width 27 height 10
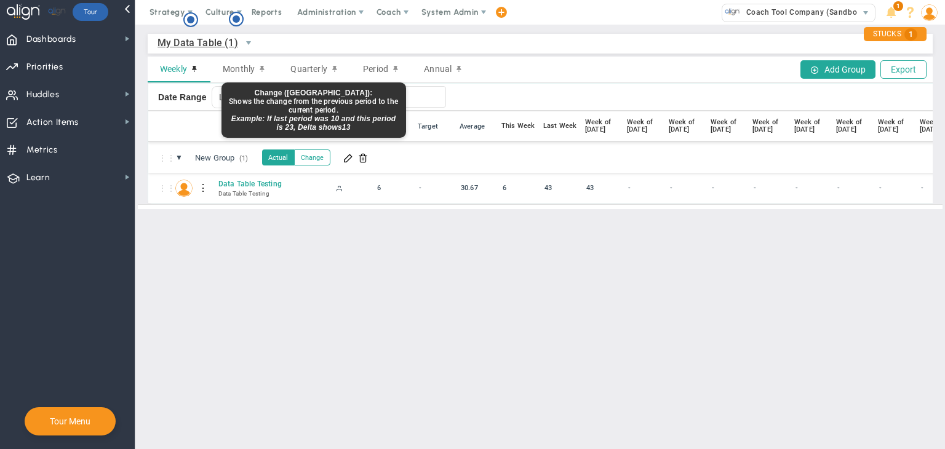
click at [315, 158] on button "Change" at bounding box center [312, 157] width 36 height 16
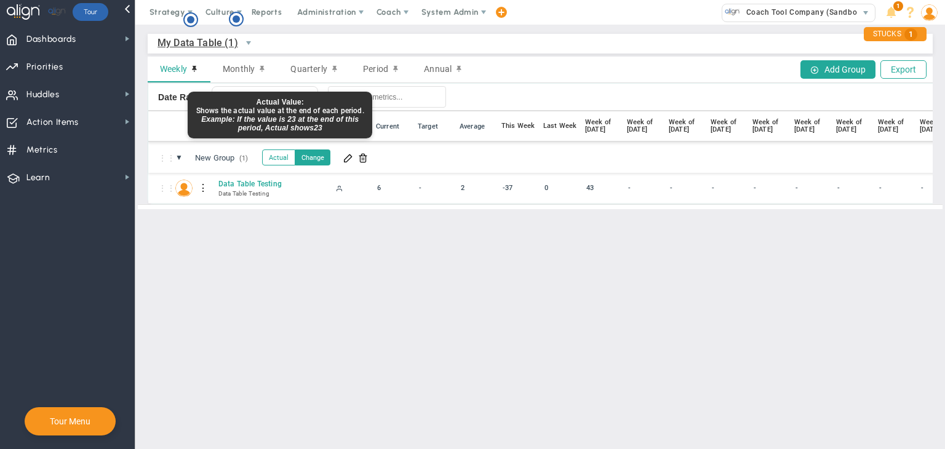
click at [284, 161] on button "Actual" at bounding box center [278, 157] width 33 height 16
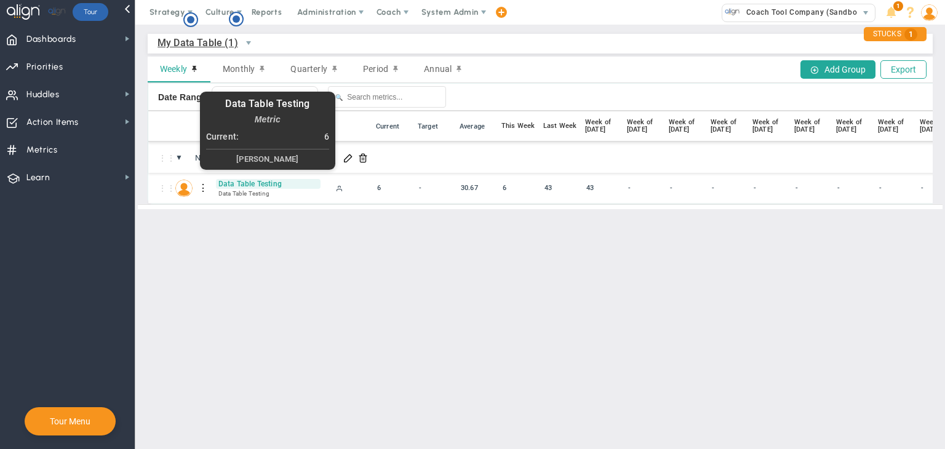
click at [224, 187] on span "Data Table Testing" at bounding box center [268, 184] width 105 height 10
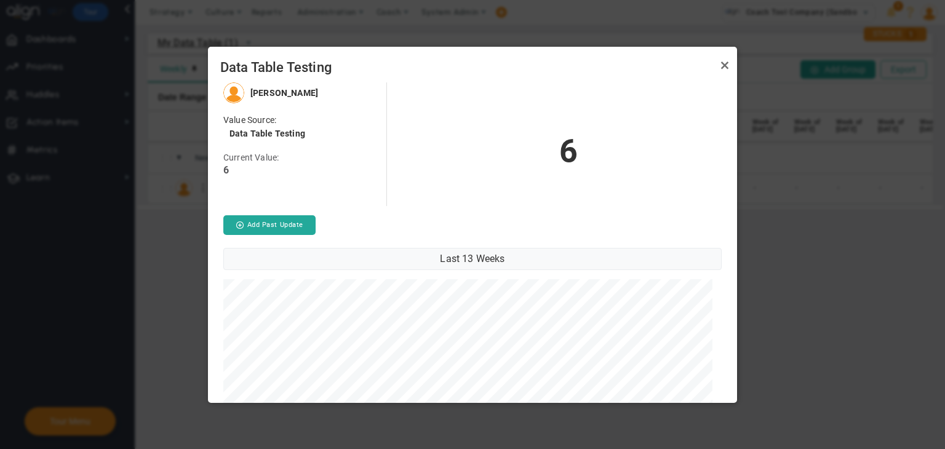
scroll to position [10, 0]
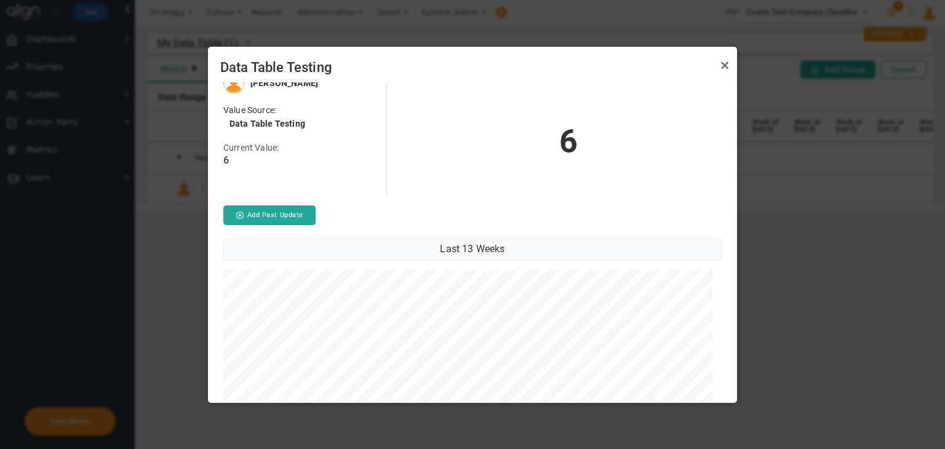
click at [733, 69] on div "Data Table Testing" at bounding box center [472, 65] width 529 height 36
click at [728, 66] on link "Close" at bounding box center [724, 65] width 15 height 15
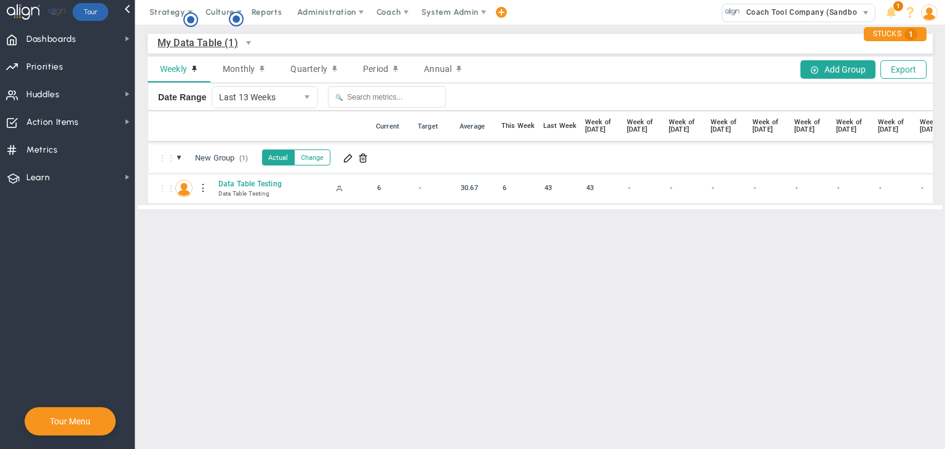
click at [200, 186] on div at bounding box center [203, 188] width 9 height 20
click at [243, 187] on div "Edit" at bounding box center [253, 191] width 85 height 25
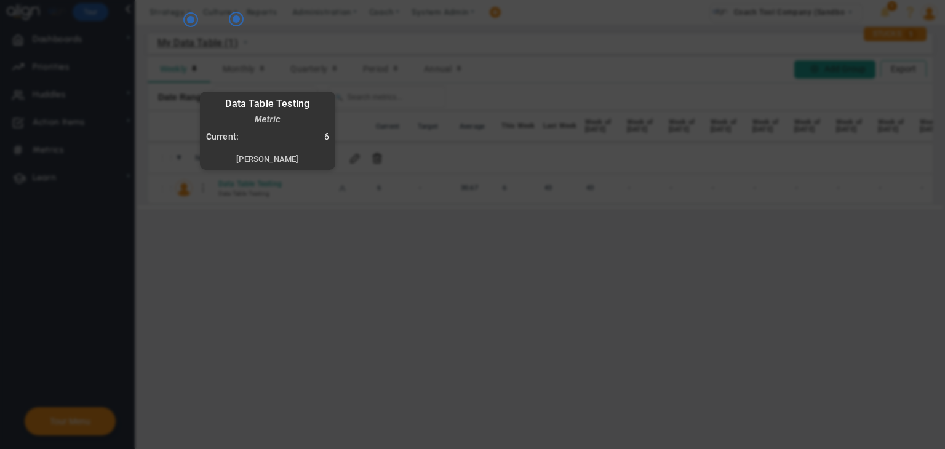
radio input "true"
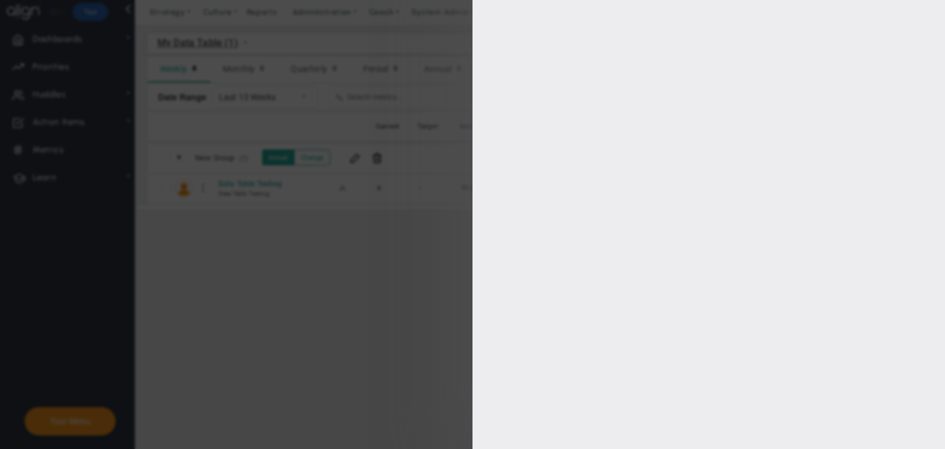
checkbox input "true"
type input "[PERSON_NAME]"
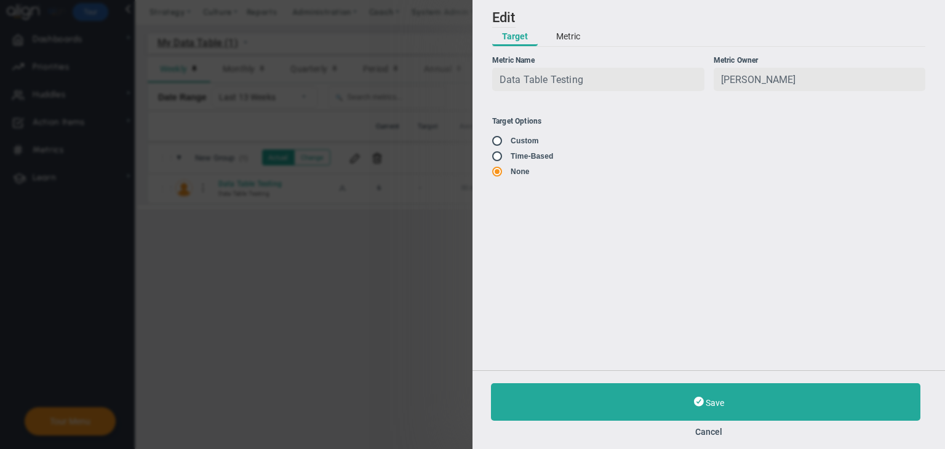
click at [498, 145] on input "radio" at bounding box center [501, 142] width 12 height 10
radio input "true"
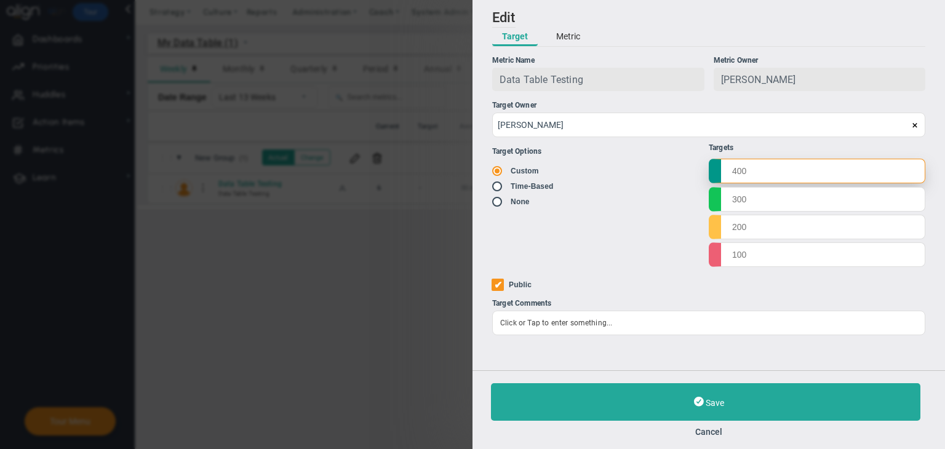
click at [753, 170] on input "text" at bounding box center [816, 171] width 216 height 25
type input "8766"
type input "6575"
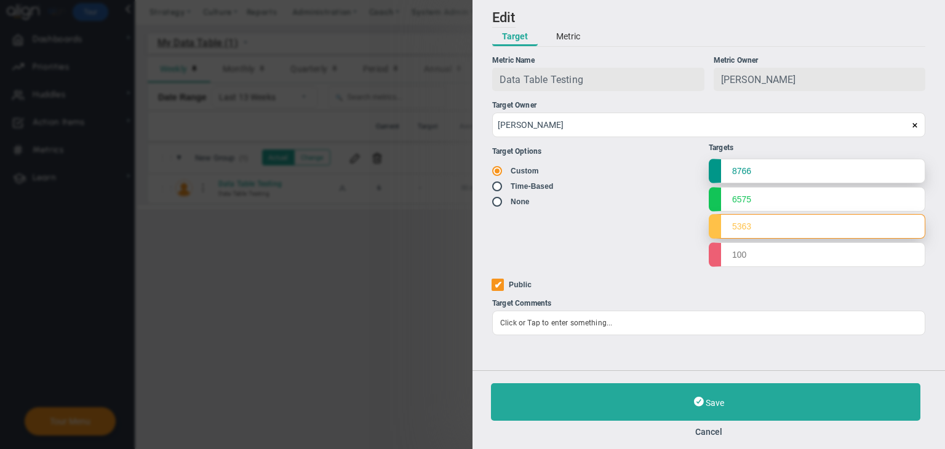
type input "5363"
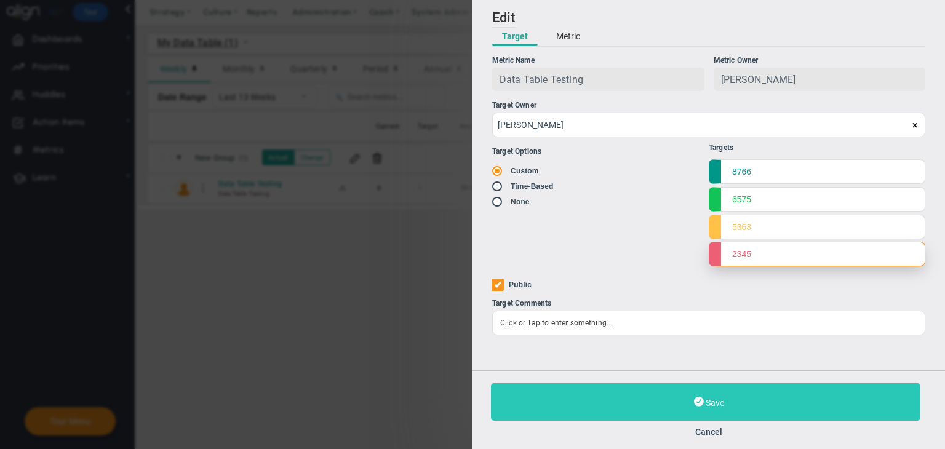
type input "2345"
click at [756, 409] on button "Save" at bounding box center [705, 402] width 429 height 38
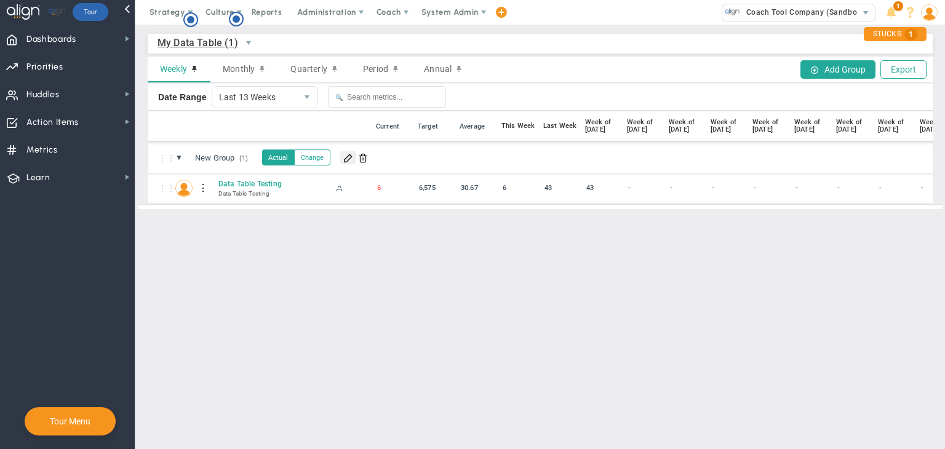
click at [349, 159] on span at bounding box center [348, 158] width 10 height 10
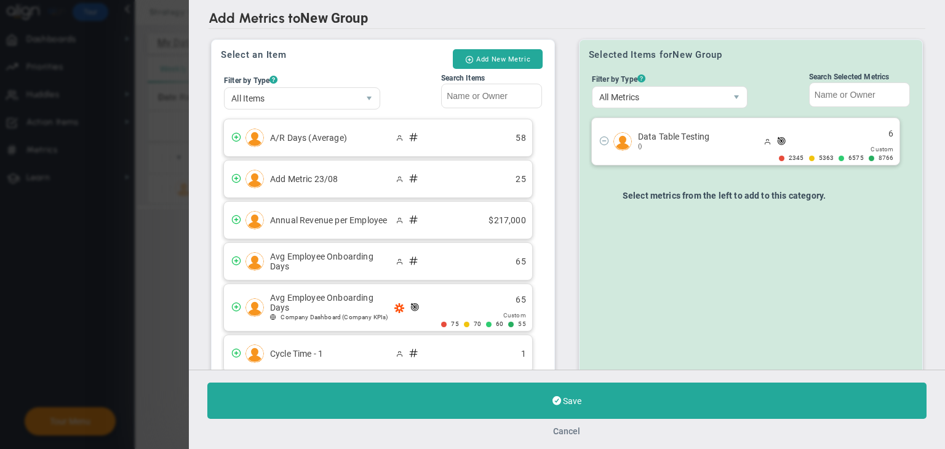
click at [576, 432] on button "Cancel" at bounding box center [567, 431] width 27 height 10
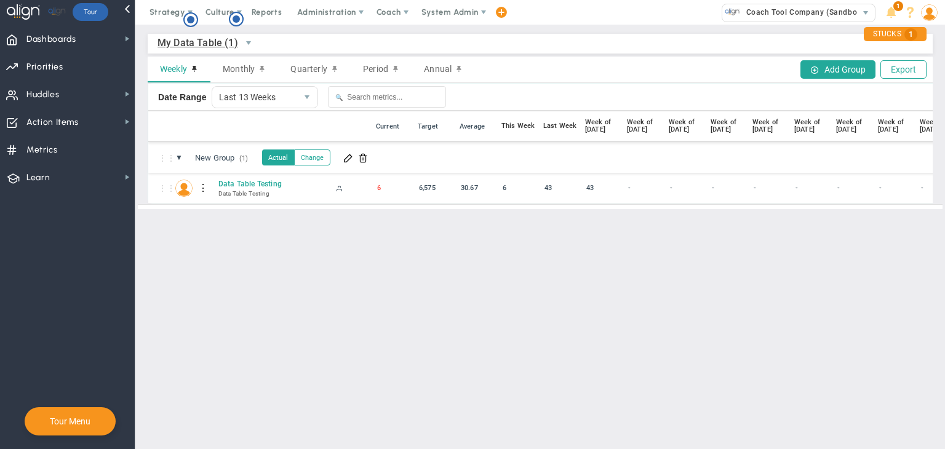
click at [201, 191] on div at bounding box center [203, 188] width 9 height 20
click at [237, 190] on div "Edit" at bounding box center [253, 191] width 85 height 25
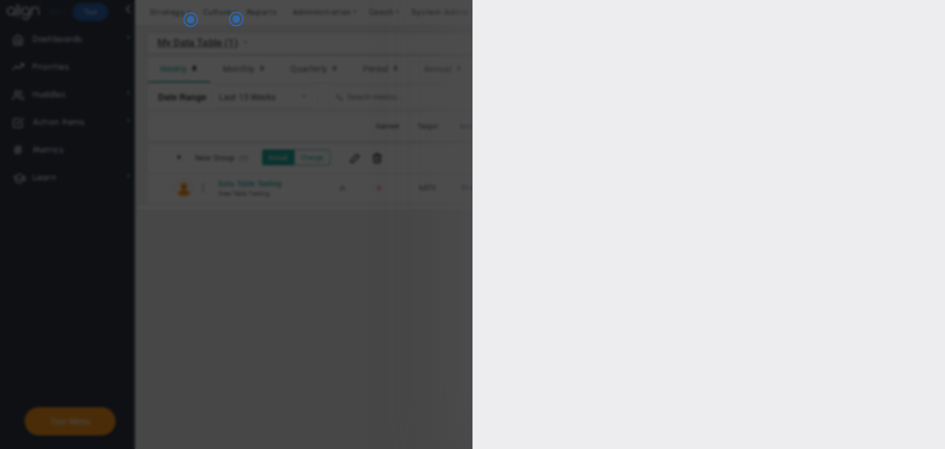
type input "Data Table Testing"
type input "Data-Table-Testing"
type input "[PERSON_NAME]"
type input "6"
type input "[PERSON_NAME]"
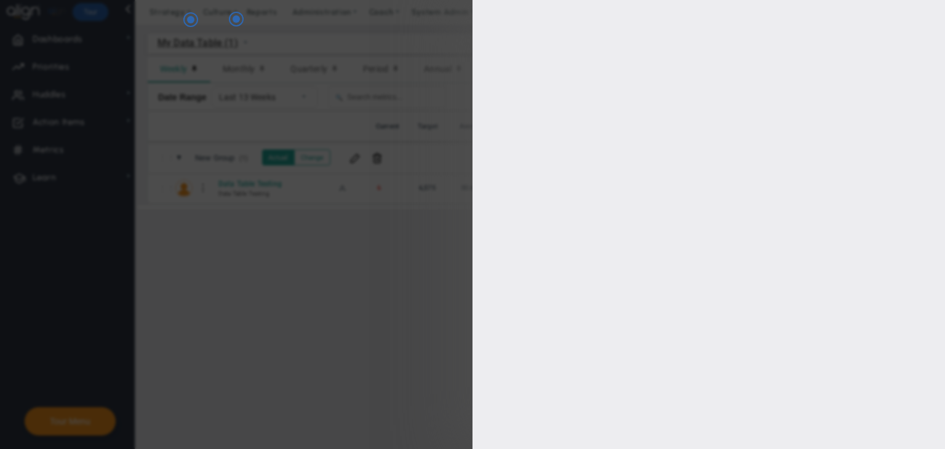
radio input "true"
type input "8766"
type input "6575"
type input "5363"
type input "2345"
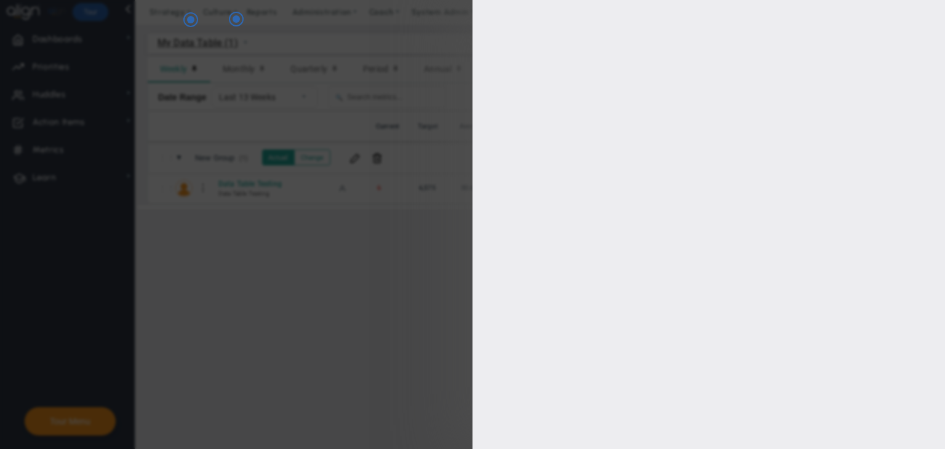
checkbox input "true"
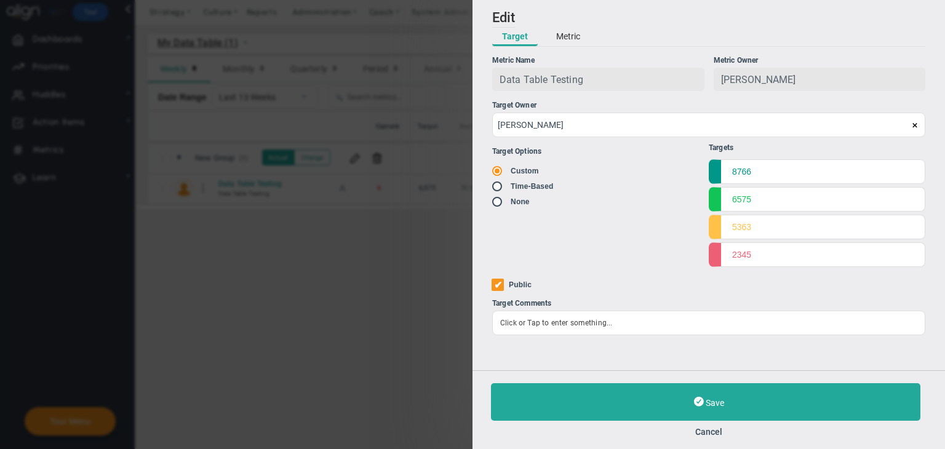
click at [567, 33] on button "Metric" at bounding box center [568, 37] width 44 height 18
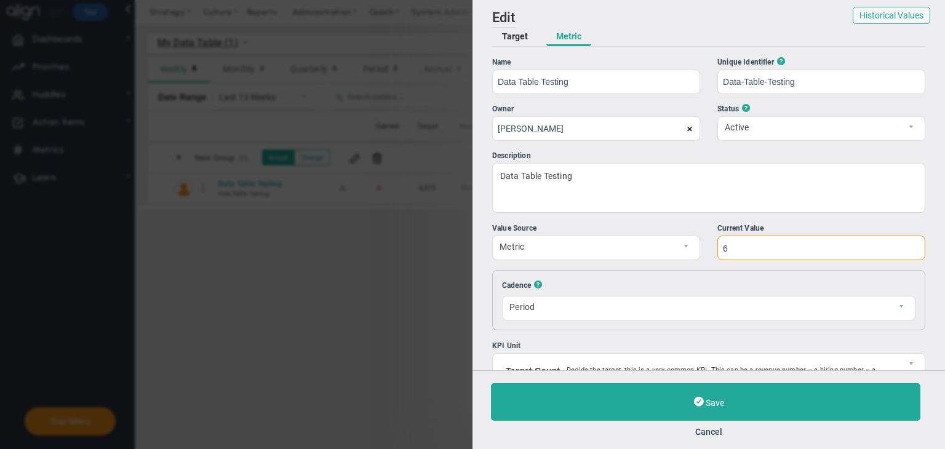
click at [738, 249] on input "6" at bounding box center [821, 248] width 208 height 25
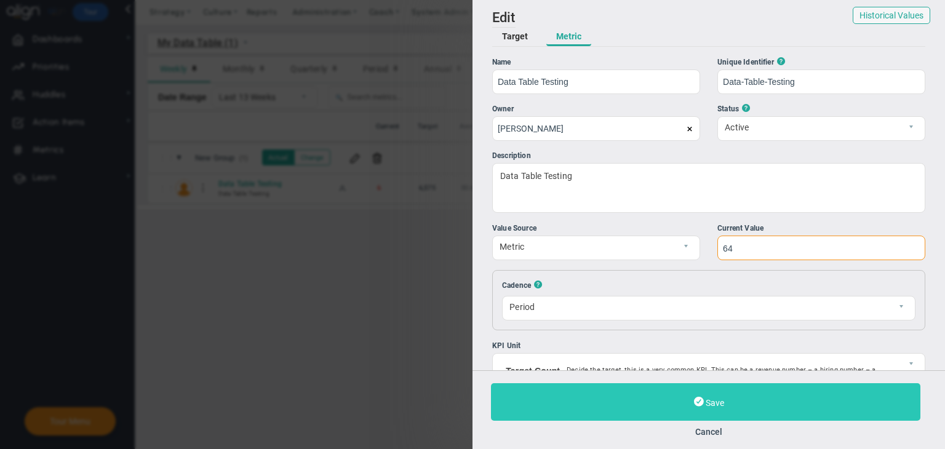
type input "64"
click at [766, 405] on button "Save" at bounding box center [705, 402] width 429 height 38
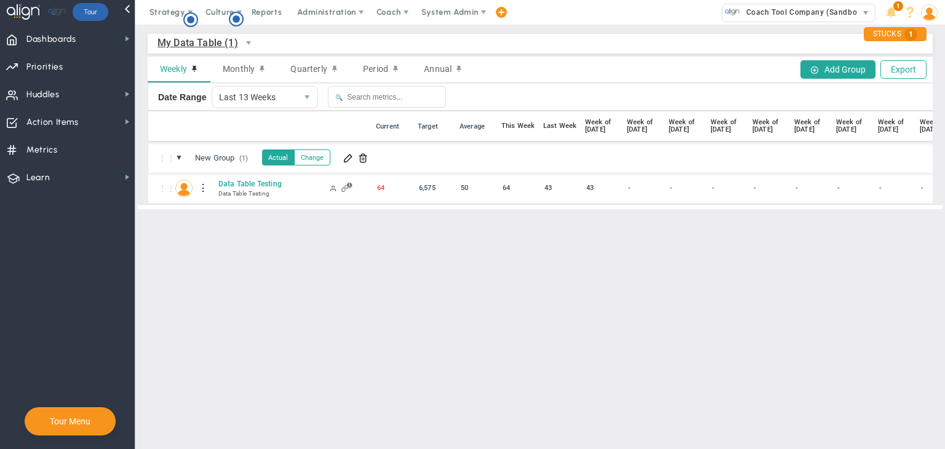
click at [202, 188] on div at bounding box center [203, 188] width 9 height 20
click at [244, 192] on div "Edit" at bounding box center [253, 191] width 85 height 25
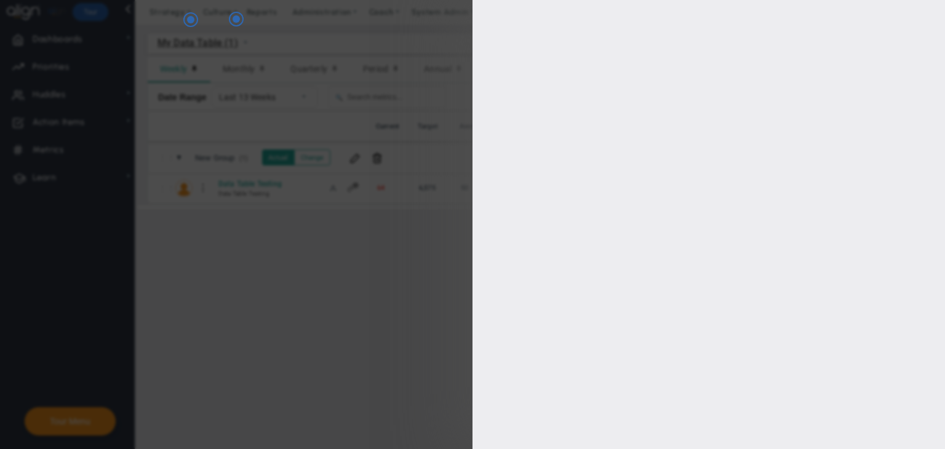
type input "[PERSON_NAME]"
radio input "true"
type input "8766"
type input "6575"
type input "5363"
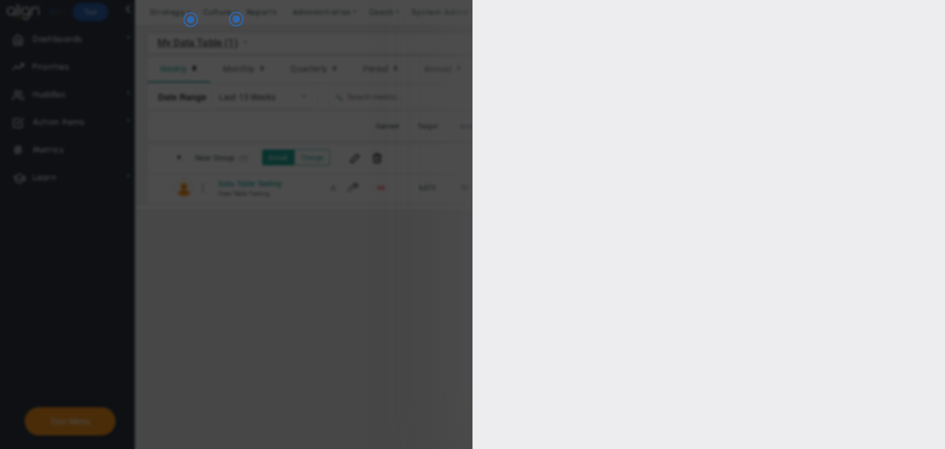
type input "2345"
checkbox input "true"
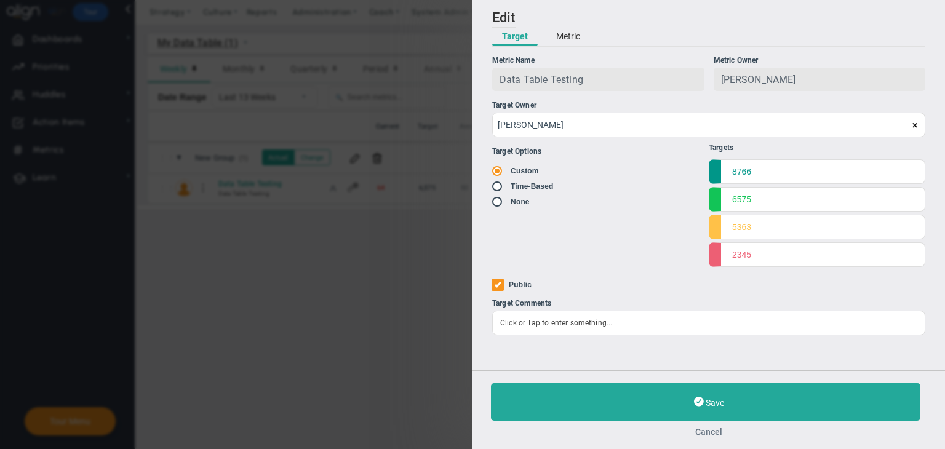
click at [715, 428] on button "Cancel" at bounding box center [708, 432] width 435 height 10
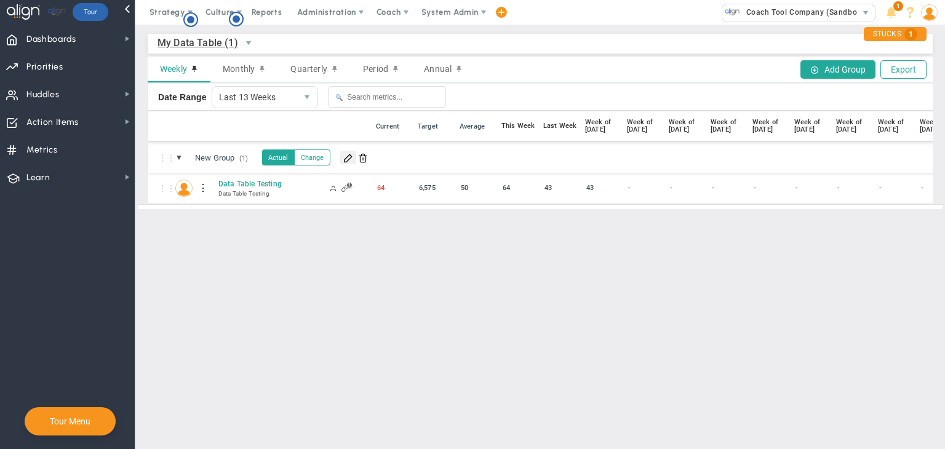
click at [349, 160] on span at bounding box center [348, 158] width 10 height 10
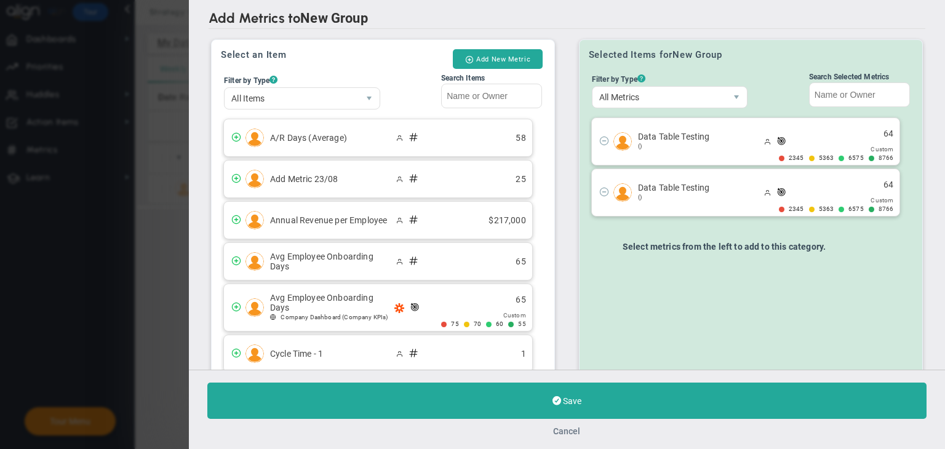
click at [574, 427] on button "Cancel" at bounding box center [567, 431] width 27 height 10
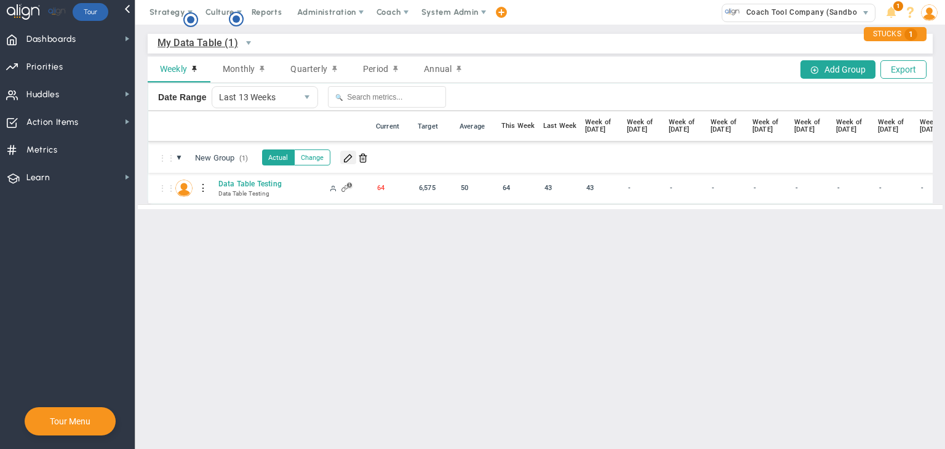
click at [350, 156] on span at bounding box center [348, 158] width 10 height 10
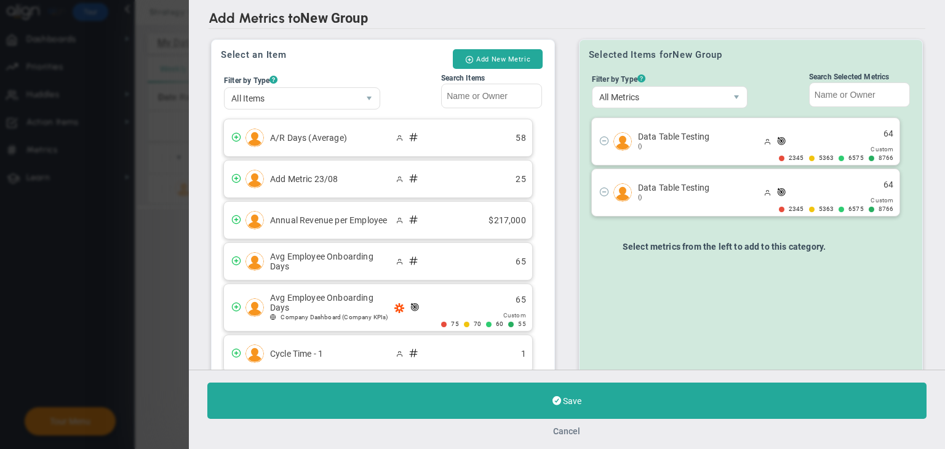
click at [561, 434] on button "Cancel" at bounding box center [567, 431] width 27 height 10
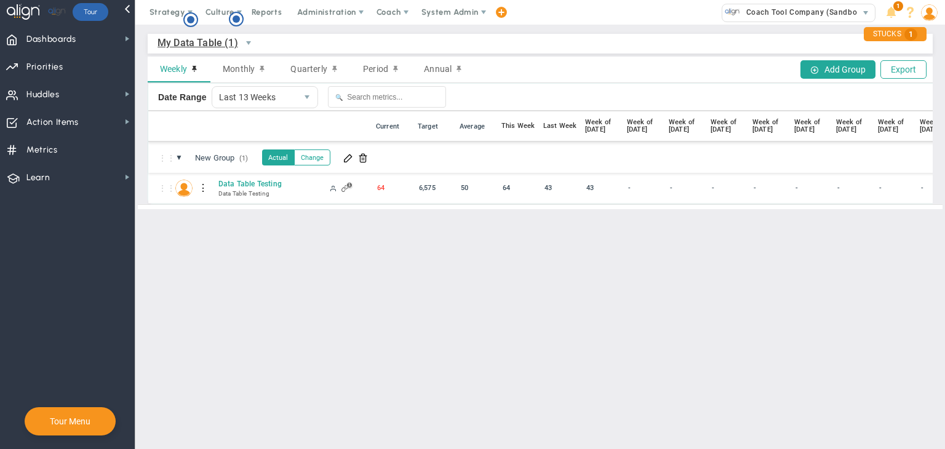
click at [202, 188] on div at bounding box center [203, 188] width 9 height 20
click at [237, 186] on div "Edit" at bounding box center [253, 191] width 85 height 25
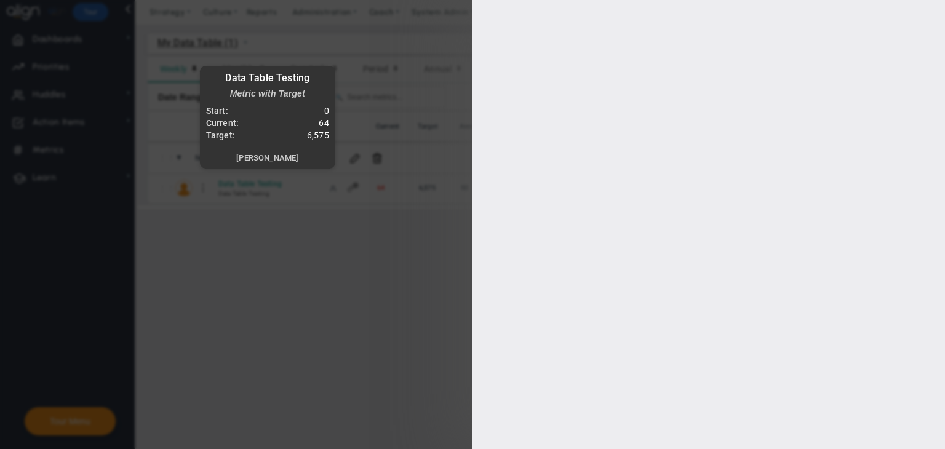
type input "Data Table Testing"
type input "Data-Table-Testing"
type input "[PERSON_NAME]"
type input "64"
type input "[PERSON_NAME]"
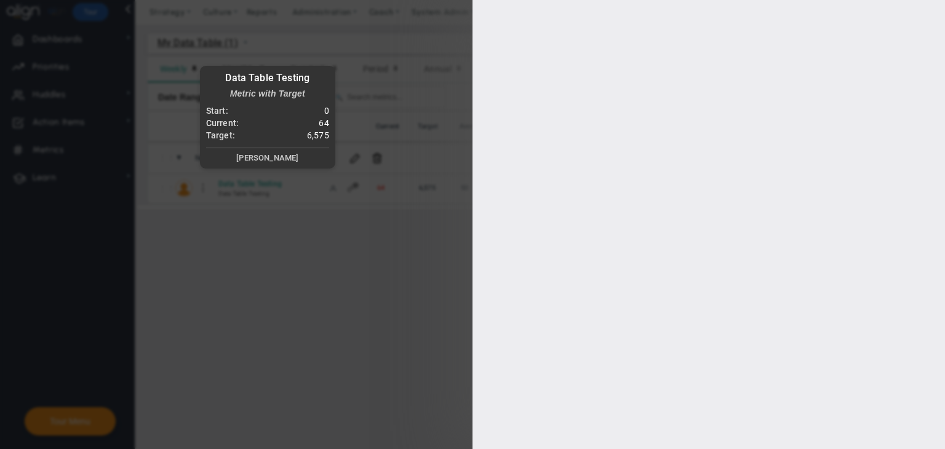
radio input "true"
type input "8766"
type input "6575"
type input "5363"
type input "2345"
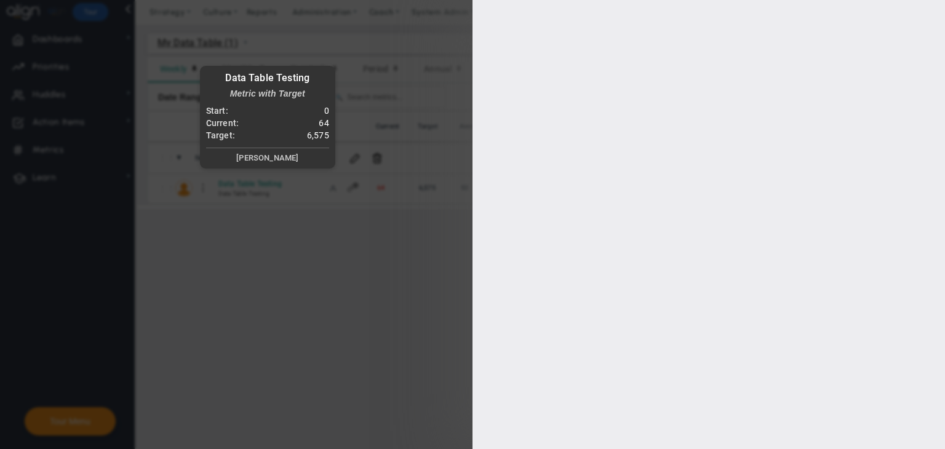
checkbox input "true"
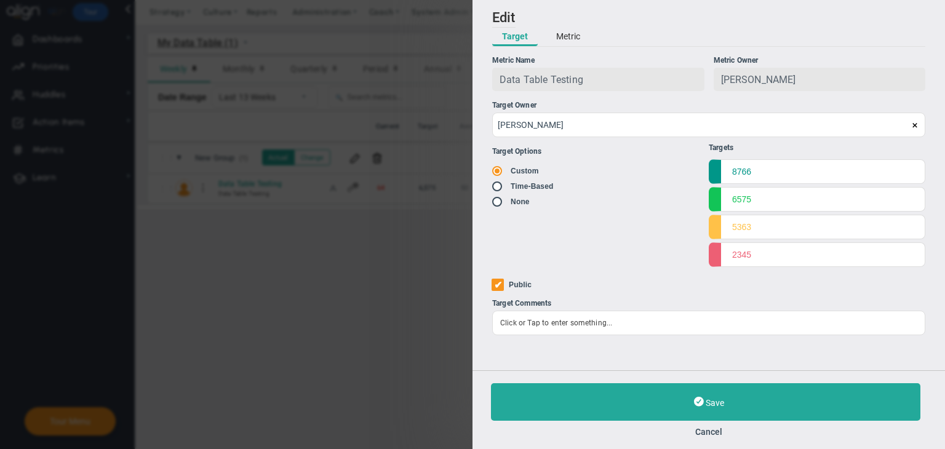
click at [568, 33] on button "Metric" at bounding box center [568, 37] width 44 height 18
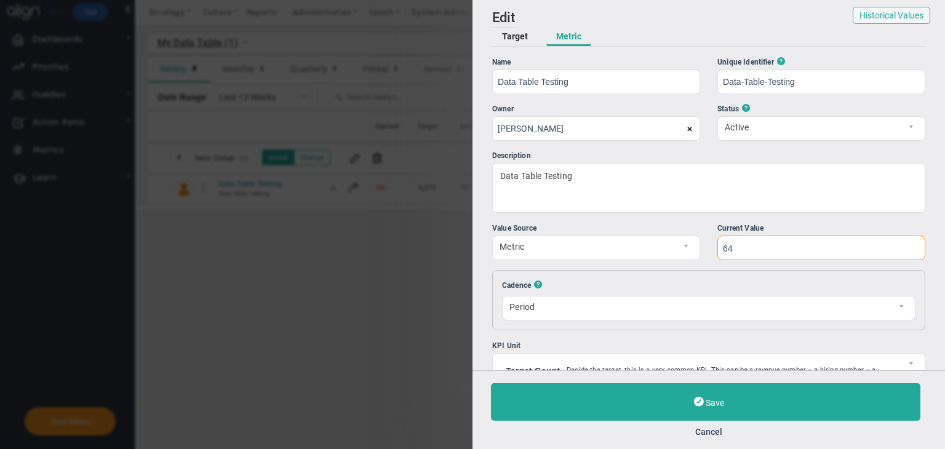
click at [750, 249] on input "64" at bounding box center [821, 248] width 208 height 25
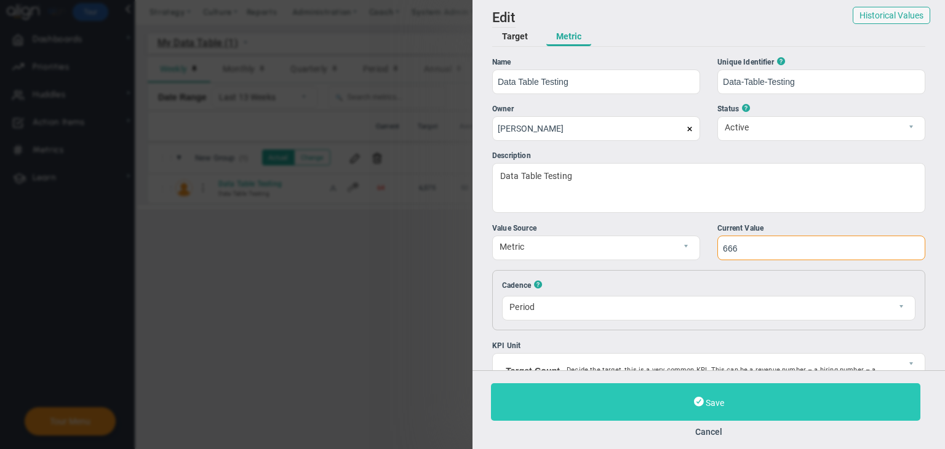
type input "666"
click at [808, 399] on button "Save" at bounding box center [705, 402] width 429 height 38
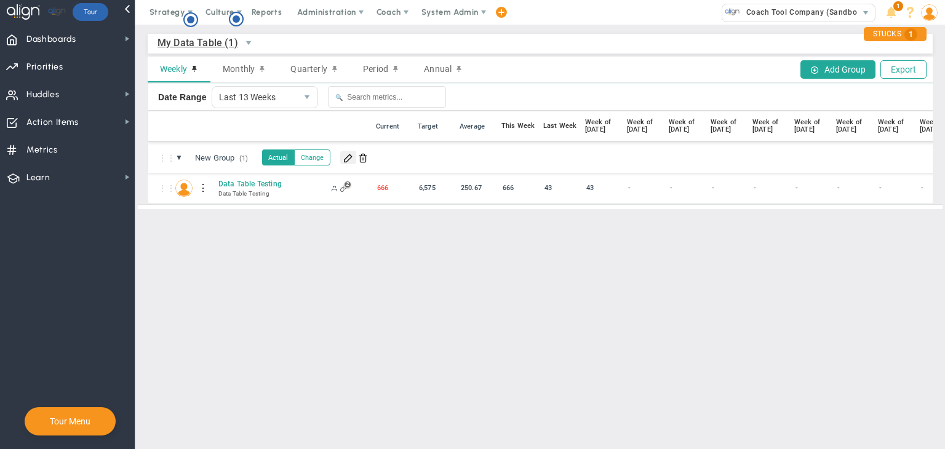
click at [352, 159] on span at bounding box center [348, 158] width 10 height 10
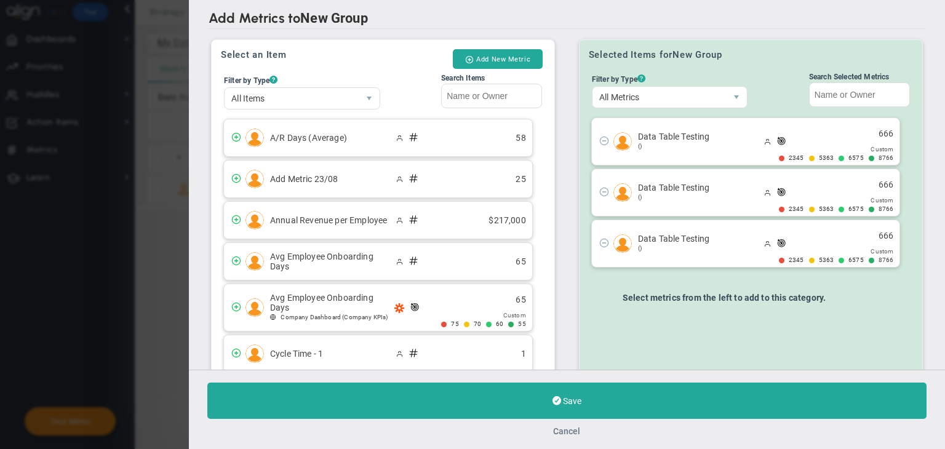
click at [570, 427] on button "Cancel" at bounding box center [567, 431] width 27 height 10
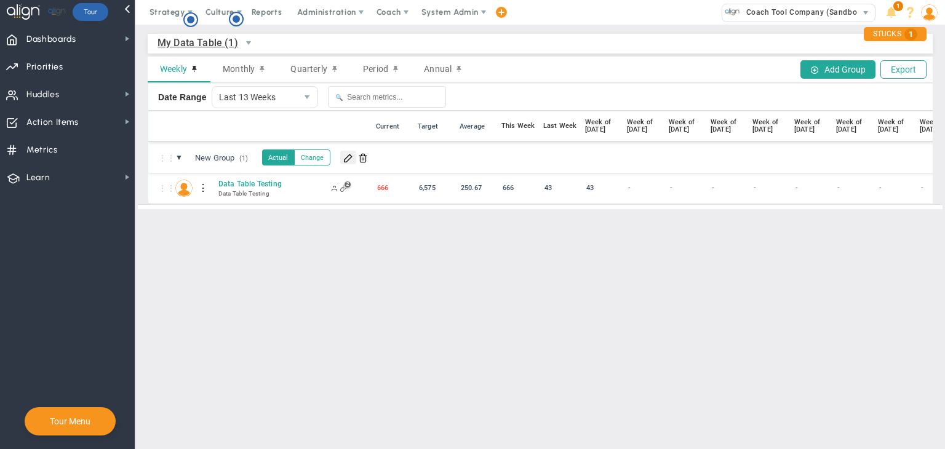
click at [353, 157] on span at bounding box center [348, 158] width 10 height 10
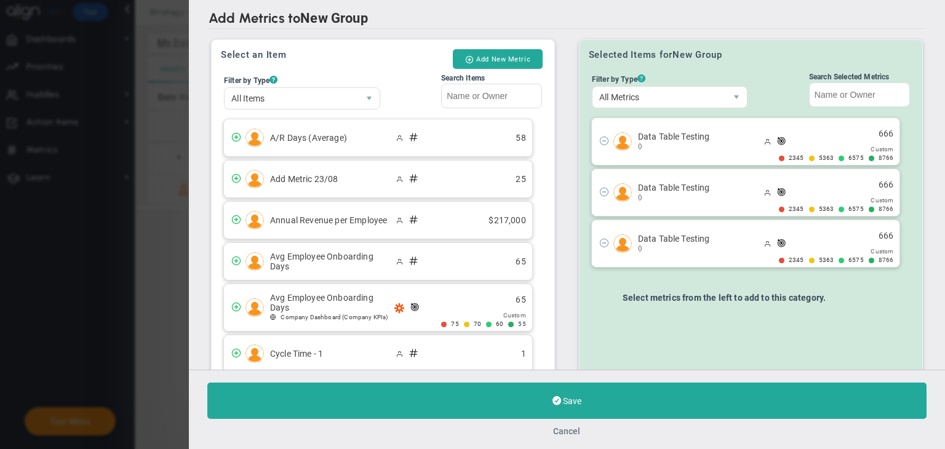
click at [574, 433] on button "Cancel" at bounding box center [567, 431] width 27 height 10
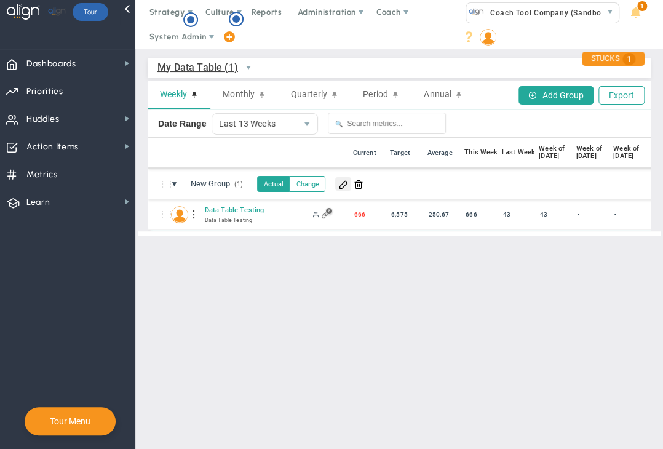
click at [344, 185] on span at bounding box center [343, 184] width 10 height 10
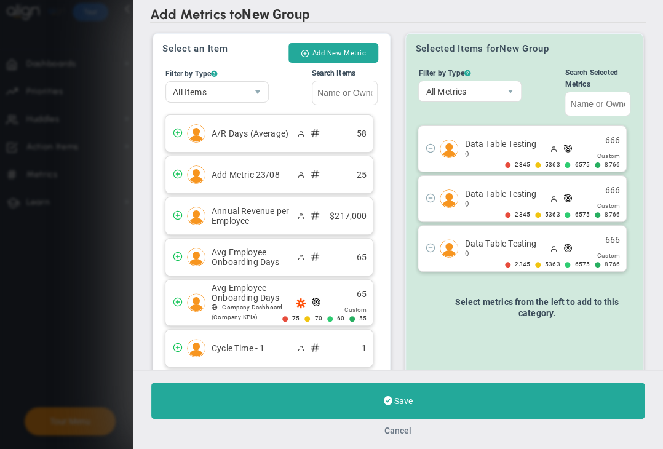
click at [405, 429] on button "Cancel" at bounding box center [397, 431] width 27 height 10
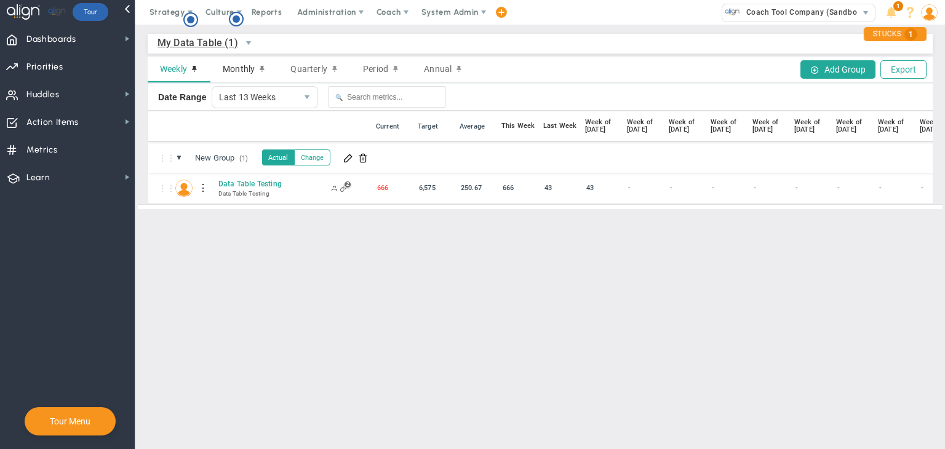
click at [225, 69] on span "Monthly" at bounding box center [239, 69] width 32 height 10
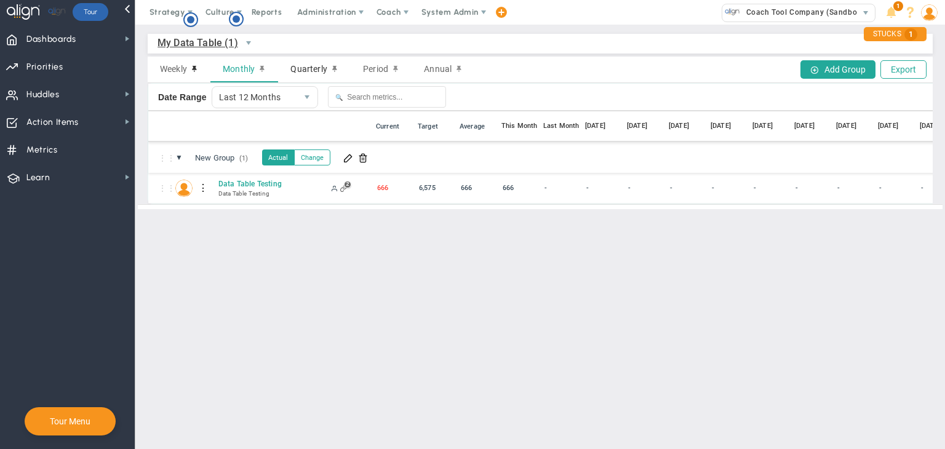
click at [304, 66] on span "Quarterly" at bounding box center [308, 69] width 36 height 10
click at [369, 68] on span "Period" at bounding box center [375, 69] width 25 height 10
click at [424, 69] on span "Annual" at bounding box center [438, 69] width 28 height 10
click at [167, 74] on span "Weekly" at bounding box center [173, 69] width 27 height 10
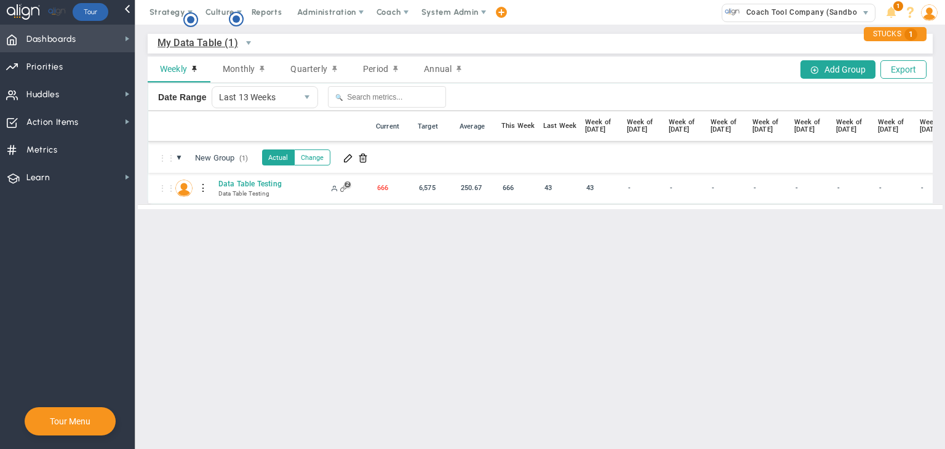
click at [117, 38] on span "Dashboards Dashboards" at bounding box center [67, 39] width 135 height 28
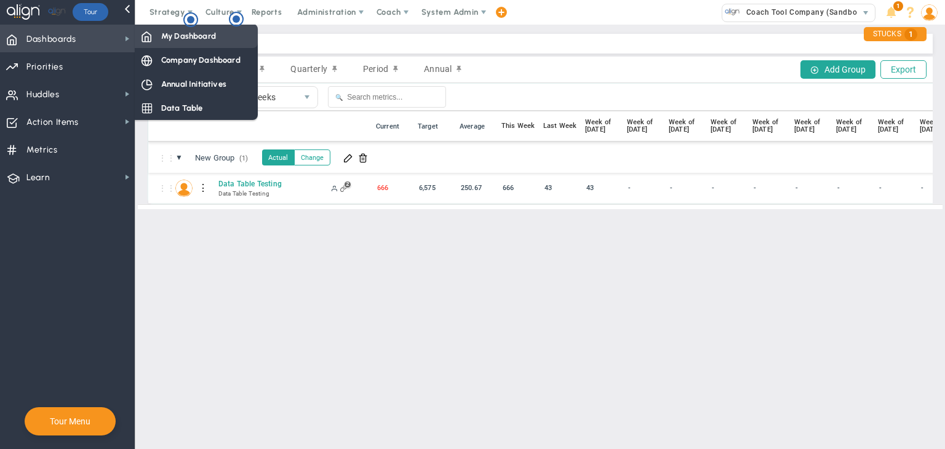
click at [185, 40] on span "My Dashboard" at bounding box center [188, 36] width 55 height 12
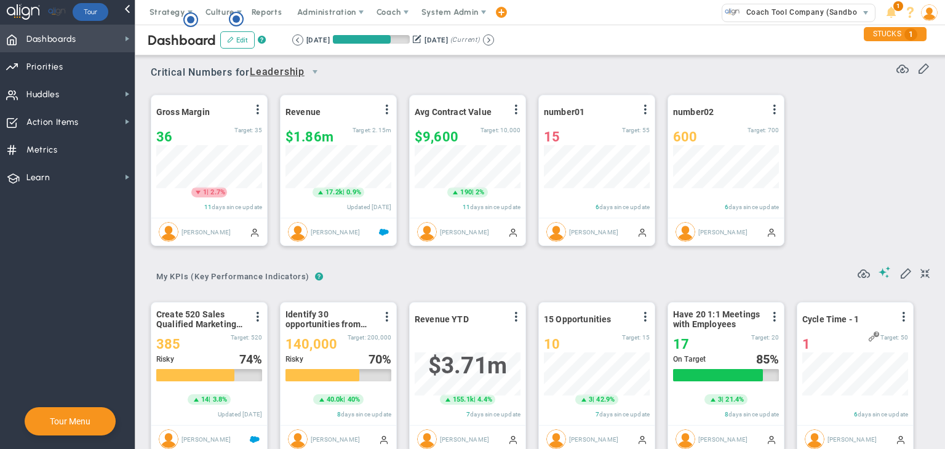
click at [97, 44] on span "Dashboards Dashboards" at bounding box center [67, 39] width 135 height 28
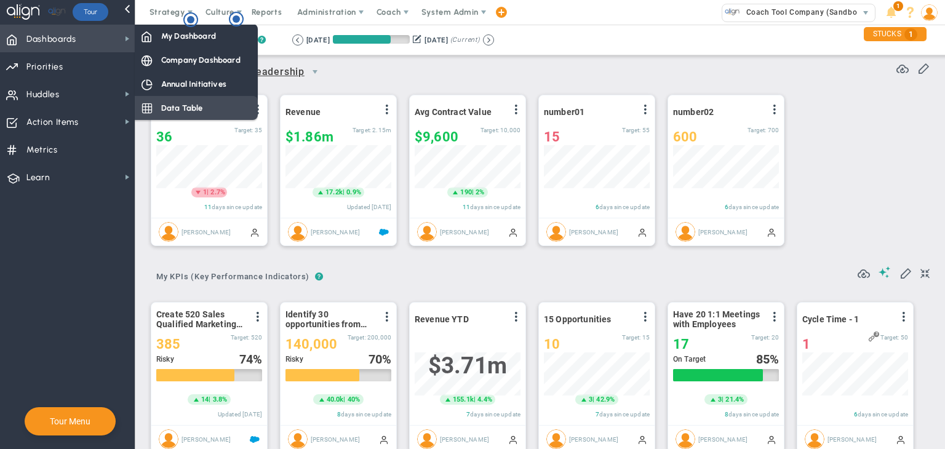
click at [153, 101] on div "Data Table" at bounding box center [196, 108] width 123 height 24
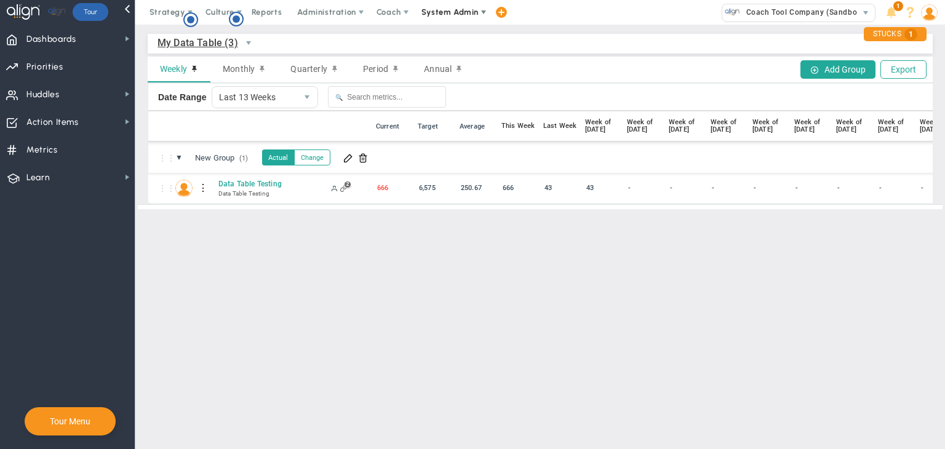
click at [448, 10] on span "System Admin" at bounding box center [449, 11] width 57 height 9
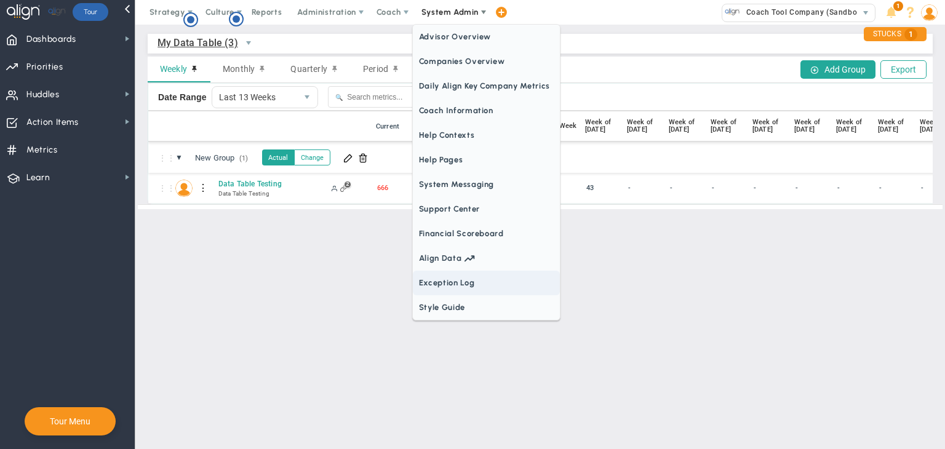
click at [453, 285] on span "Exception Log" at bounding box center [486, 283] width 147 height 25
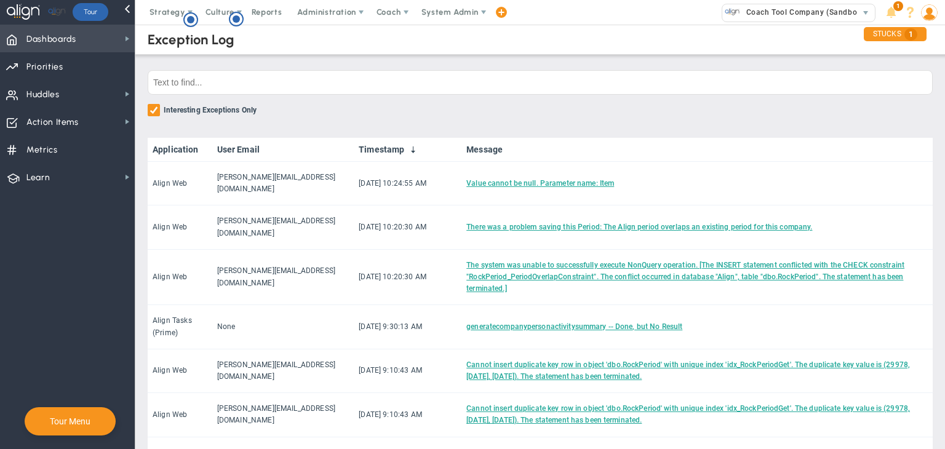
click at [67, 42] on span "Dashboards" at bounding box center [51, 39] width 50 height 26
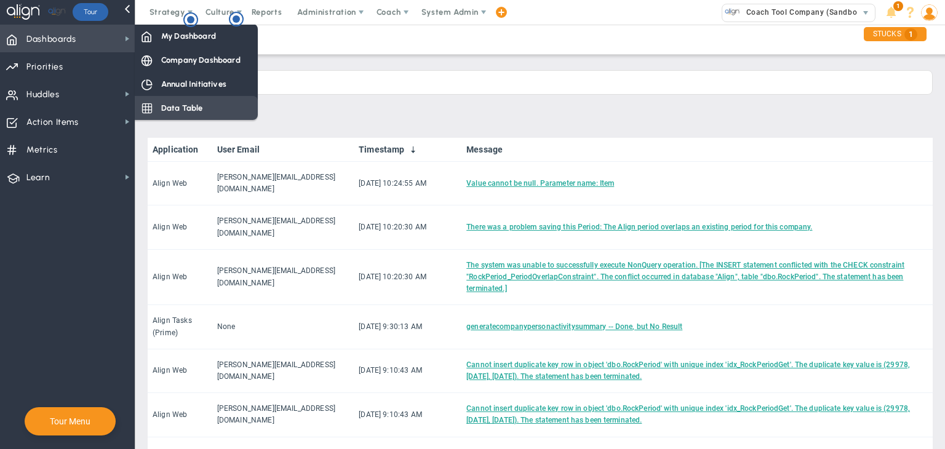
click at [170, 109] on span "Data Table" at bounding box center [182, 108] width 42 height 12
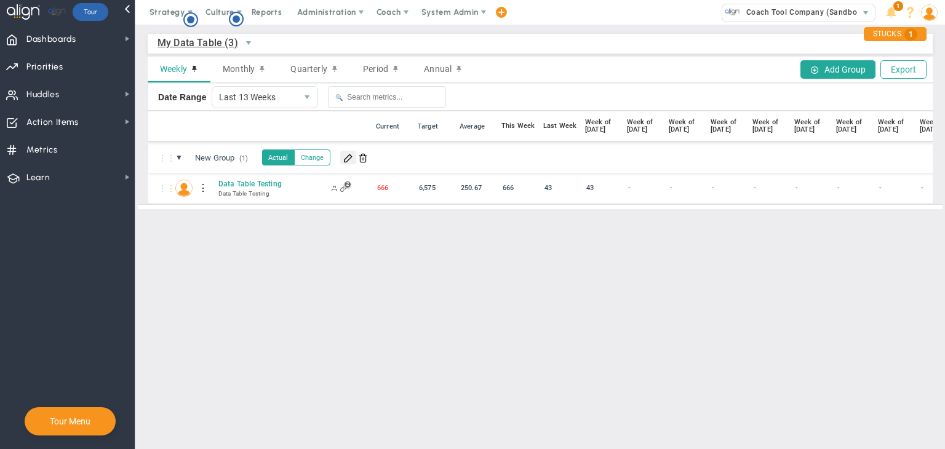
click at [350, 164] on button at bounding box center [348, 158] width 16 height 14
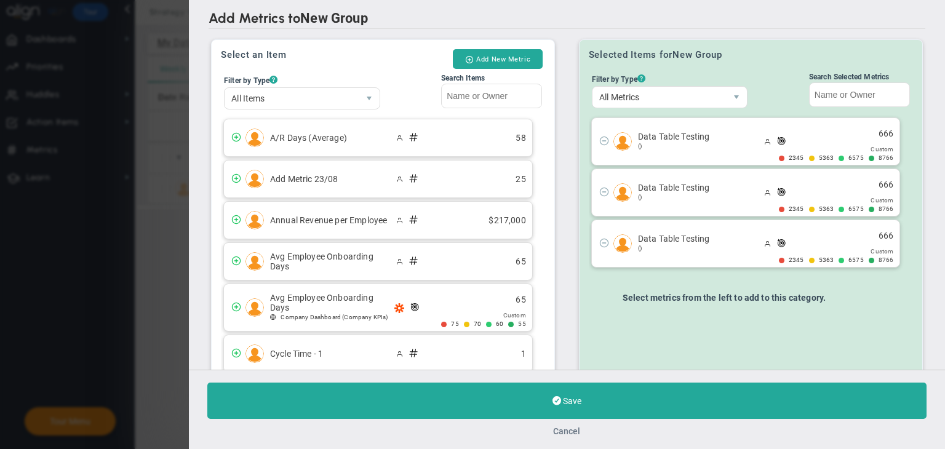
click at [573, 429] on button "Cancel" at bounding box center [567, 431] width 27 height 10
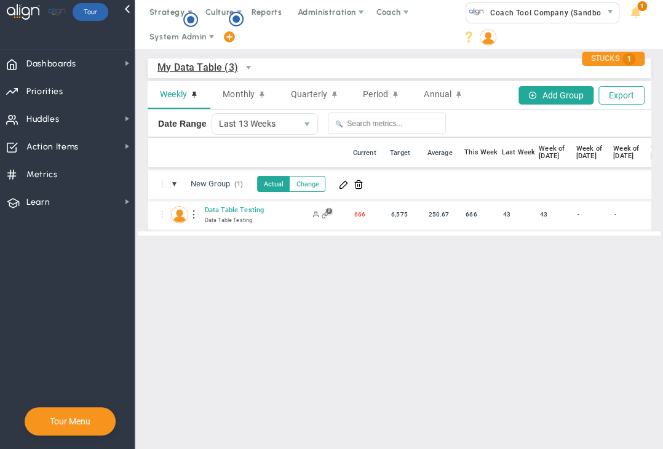
click at [193, 212] on div at bounding box center [193, 215] width 9 height 20
click at [255, 214] on div "Edit" at bounding box center [244, 218] width 85 height 27
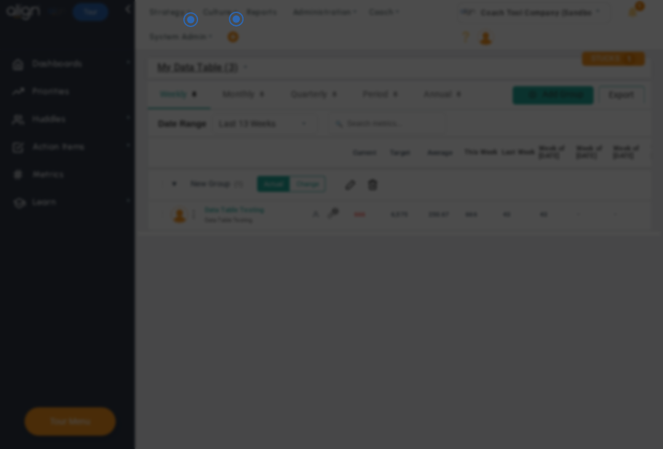
radio input "true"
checkbox input "false"
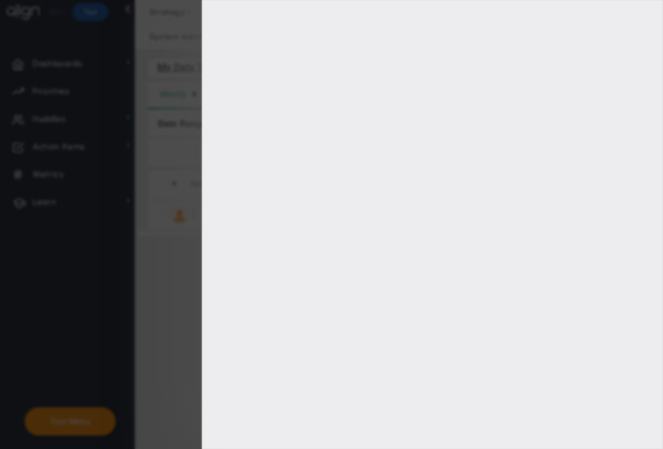
type input "8766"
type input "6575"
type input "5363"
type input "2345"
checkbox input "true"
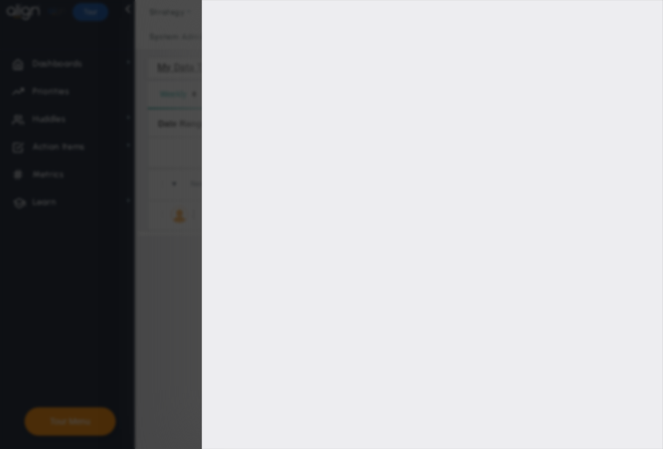
type input "[PERSON_NAME]"
radio input "true"
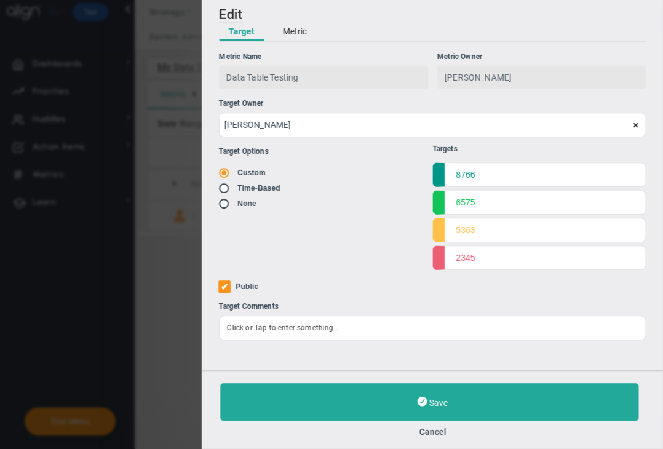
click at [294, 29] on button "Metric" at bounding box center [294, 32] width 44 height 18
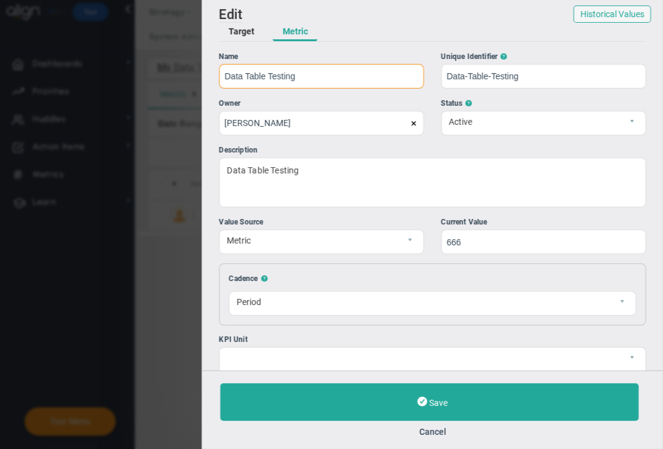
click at [354, 75] on input "Data Table Testing" at bounding box center [321, 76] width 205 height 25
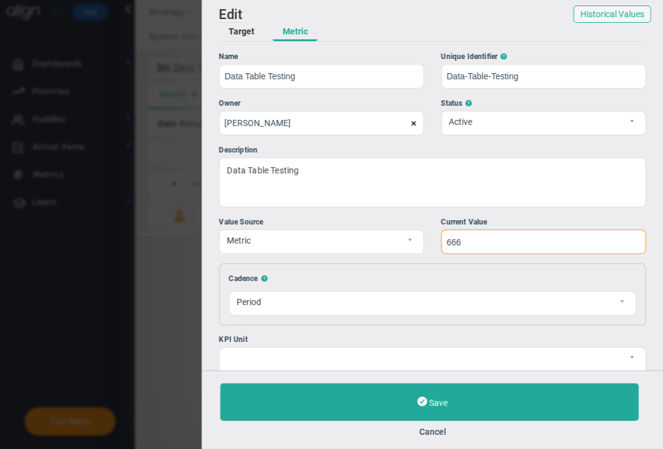
click at [502, 244] on input "666" at bounding box center [543, 241] width 205 height 25
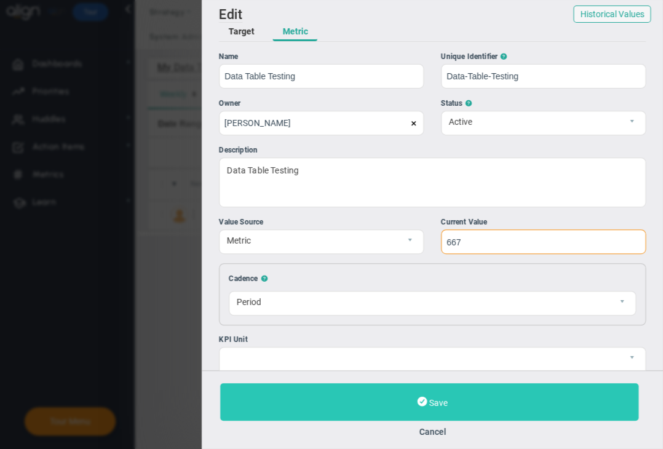
type input "667"
click at [474, 401] on button "Save" at bounding box center [429, 402] width 418 height 38
